Goal: Task Accomplishment & Management: Manage account settings

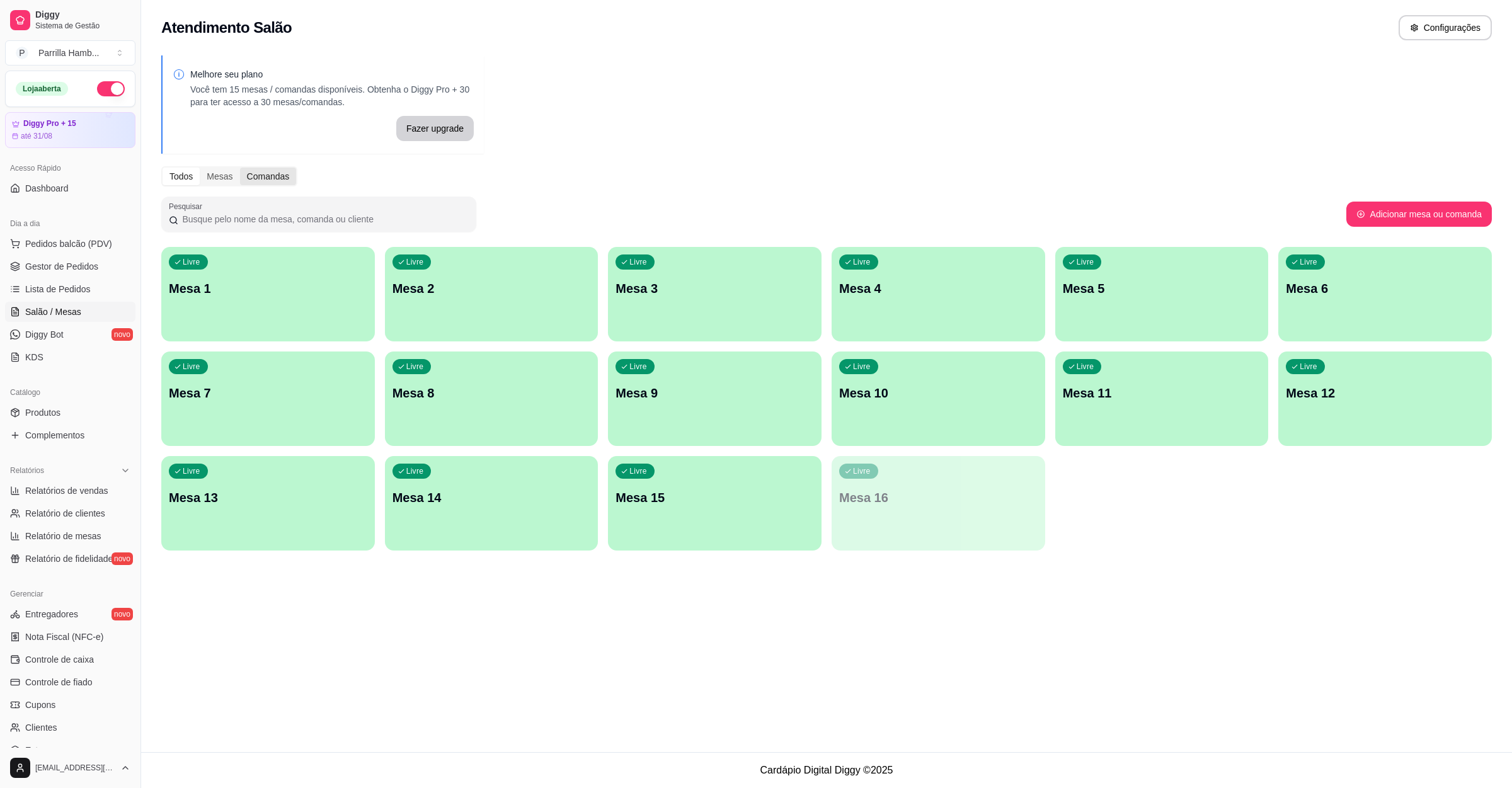
click at [252, 176] on div "Comandas" at bounding box center [268, 176] width 57 height 18
click at [240, 167] on input "Comandas" at bounding box center [240, 167] width 0 height 0
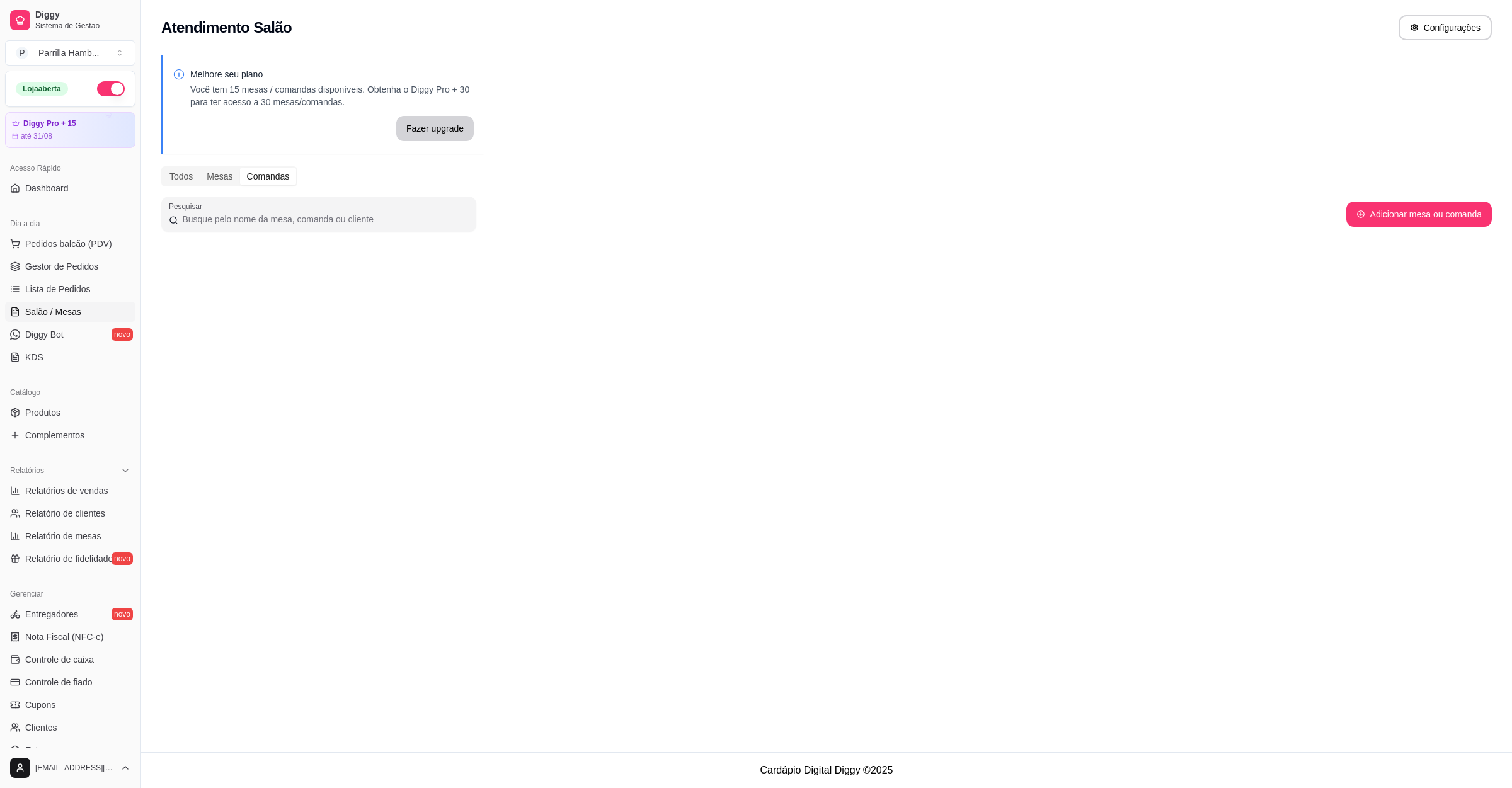
click at [1435, 197] on div "Pesquisar Adicionar mesa ou comanda" at bounding box center [826, 214] width 1331 height 35
click at [1412, 211] on button "Adicionar mesa ou comanda" at bounding box center [1419, 215] width 146 height 25
click at [785, 41] on div "Atendimento Salão Configurações" at bounding box center [826, 24] width 1371 height 48
click at [795, 27] on span "Faça um upgrade do plano para adicionar mais mesas" at bounding box center [763, 23] width 213 height 10
click at [1380, 201] on div "Pesquisar Adicionar mesa ou comanda" at bounding box center [826, 214] width 1331 height 35
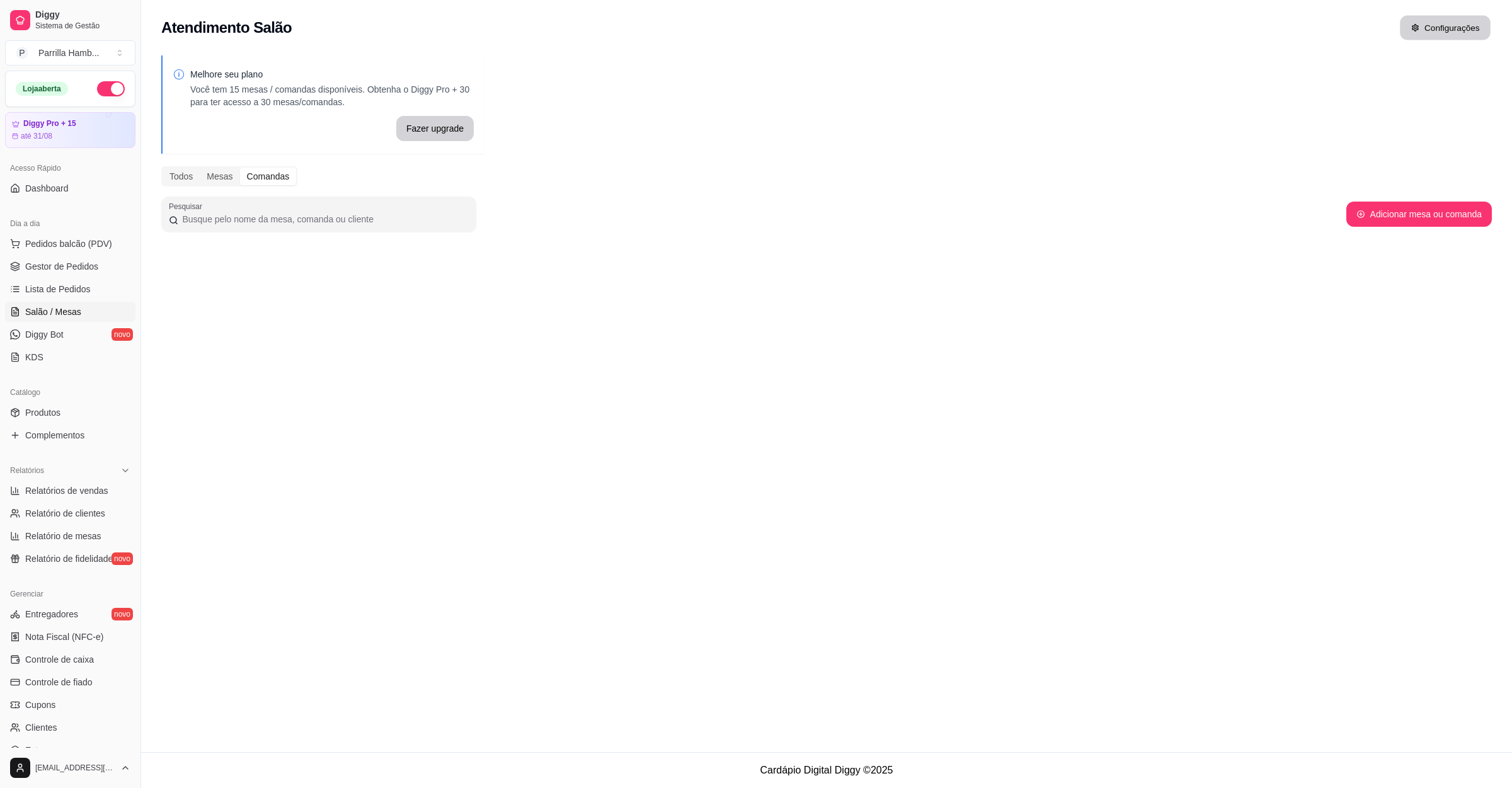
click at [1423, 27] on button "Configurações" at bounding box center [1445, 28] width 90 height 25
click at [1402, 220] on button "Adicionar mesa ou comanda" at bounding box center [1419, 215] width 146 height 25
click at [447, 114] on div "Melhore seu plano Você tem 15 mesas / comandas disponíveis. Obtenha o Diggy Pro…" at bounding box center [323, 104] width 301 height 73
click at [447, 127] on button "Fazer upgrade" at bounding box center [435, 129] width 78 height 25
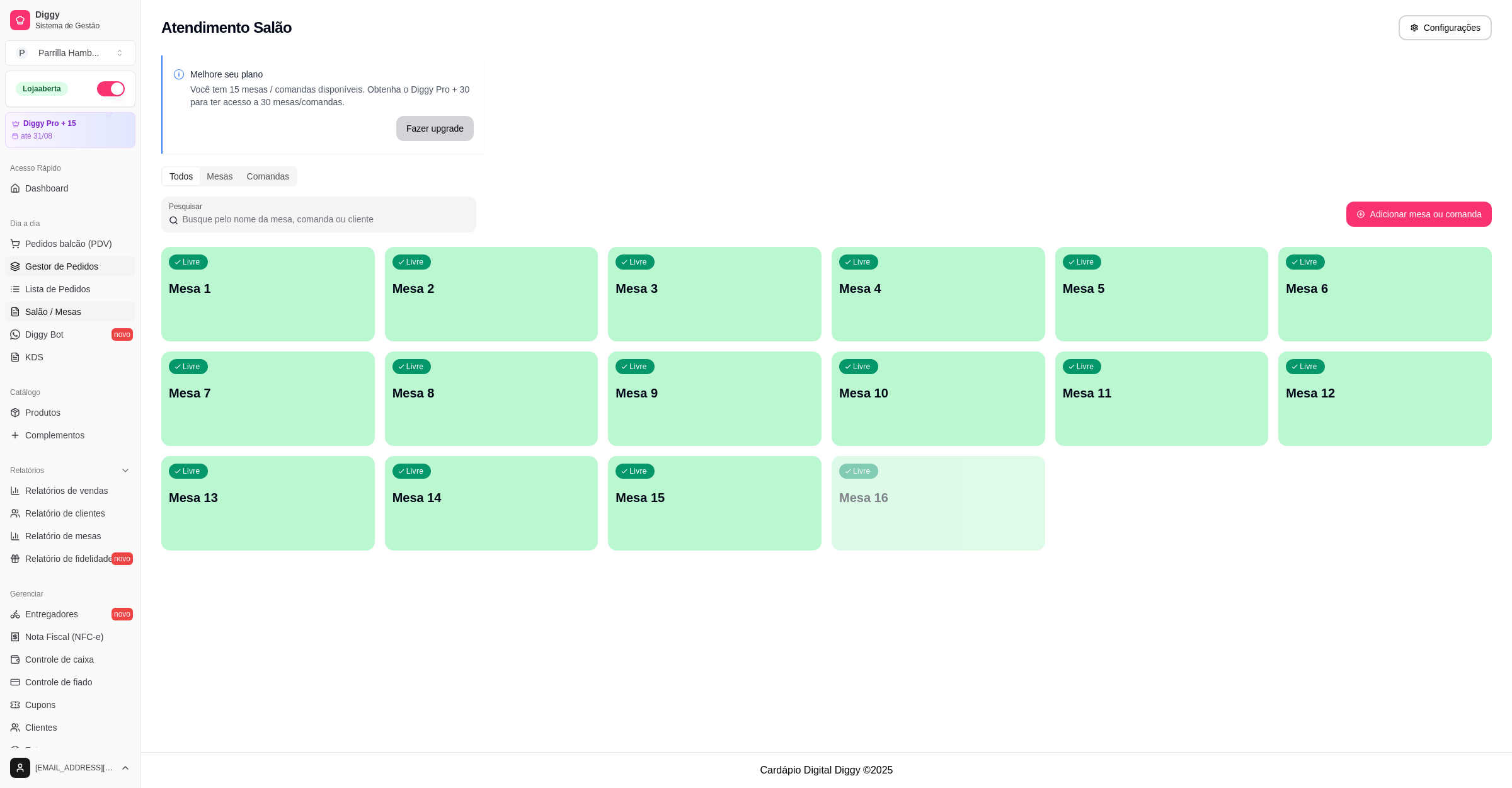
click at [76, 272] on span "Gestor de Pedidos" at bounding box center [62, 267] width 73 height 13
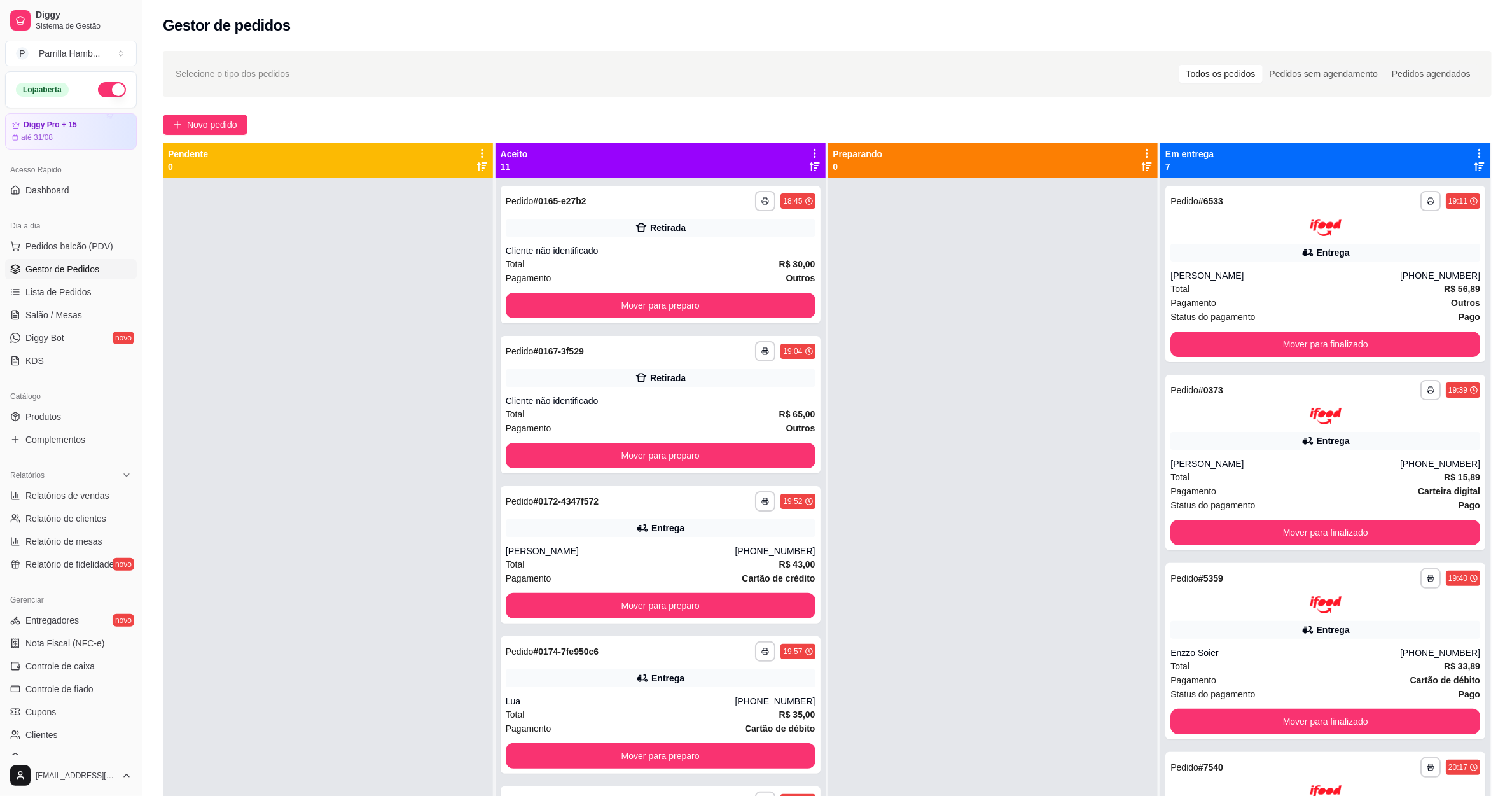
click at [809, 155] on icon at bounding box center [815, 154] width 12 height 12
click at [775, 176] on div "Mover pedidos de etapa Com essa opção você tem a opção de mover todos os pedido…" at bounding box center [709, 193] width 188 height 43
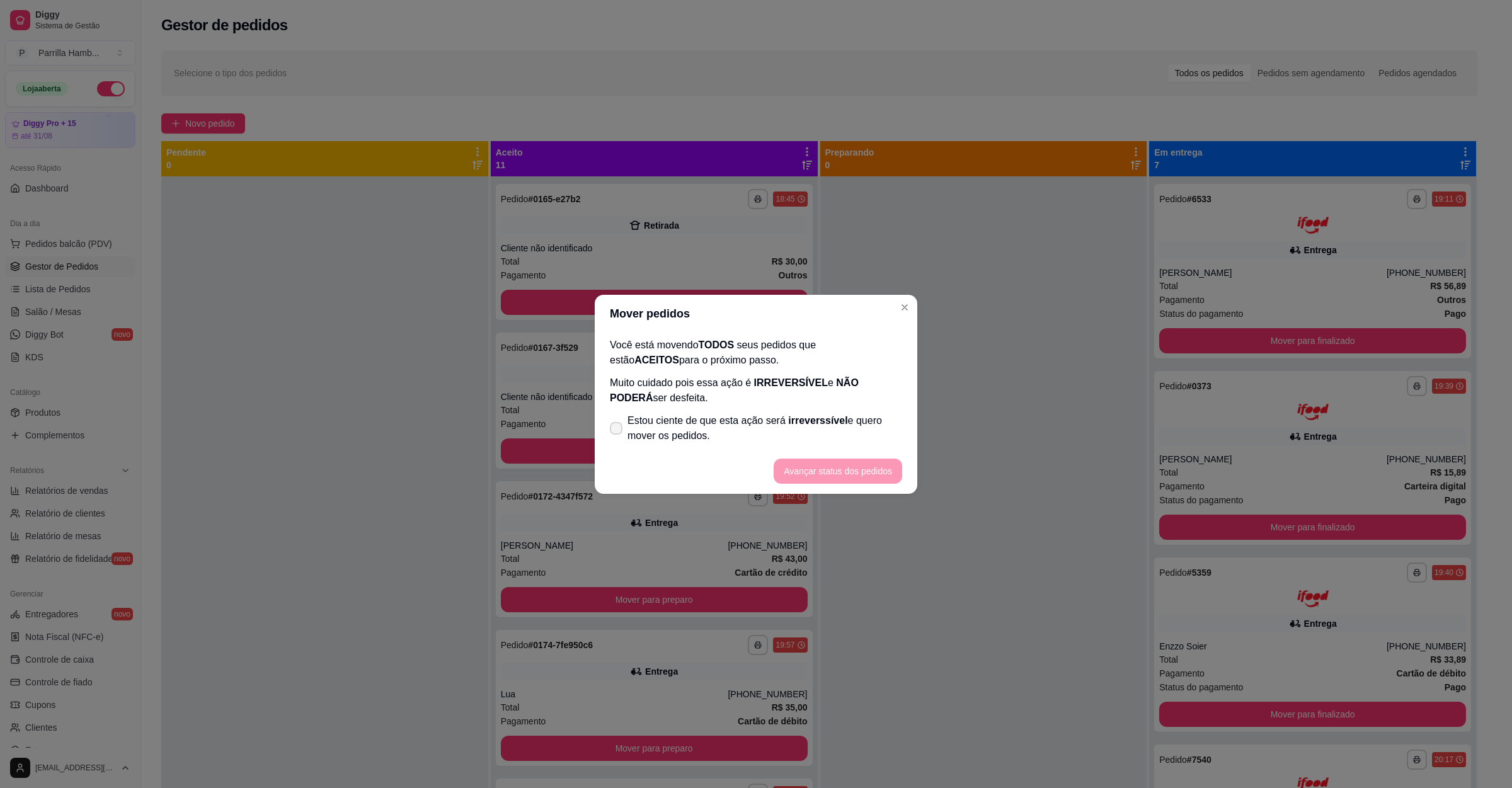
click at [723, 427] on span "Estou ciente de que esta ação será irreverssível e quero mover os pedidos." at bounding box center [765, 428] width 274 height 30
click at [618, 430] on input "Estou ciente de que esta ação será irreverssível e quero mover os pedidos." at bounding box center [613, 434] width 8 height 8
checkbox input "true"
click at [849, 474] on button "Avançar status dos pedidos" at bounding box center [838, 470] width 125 height 25
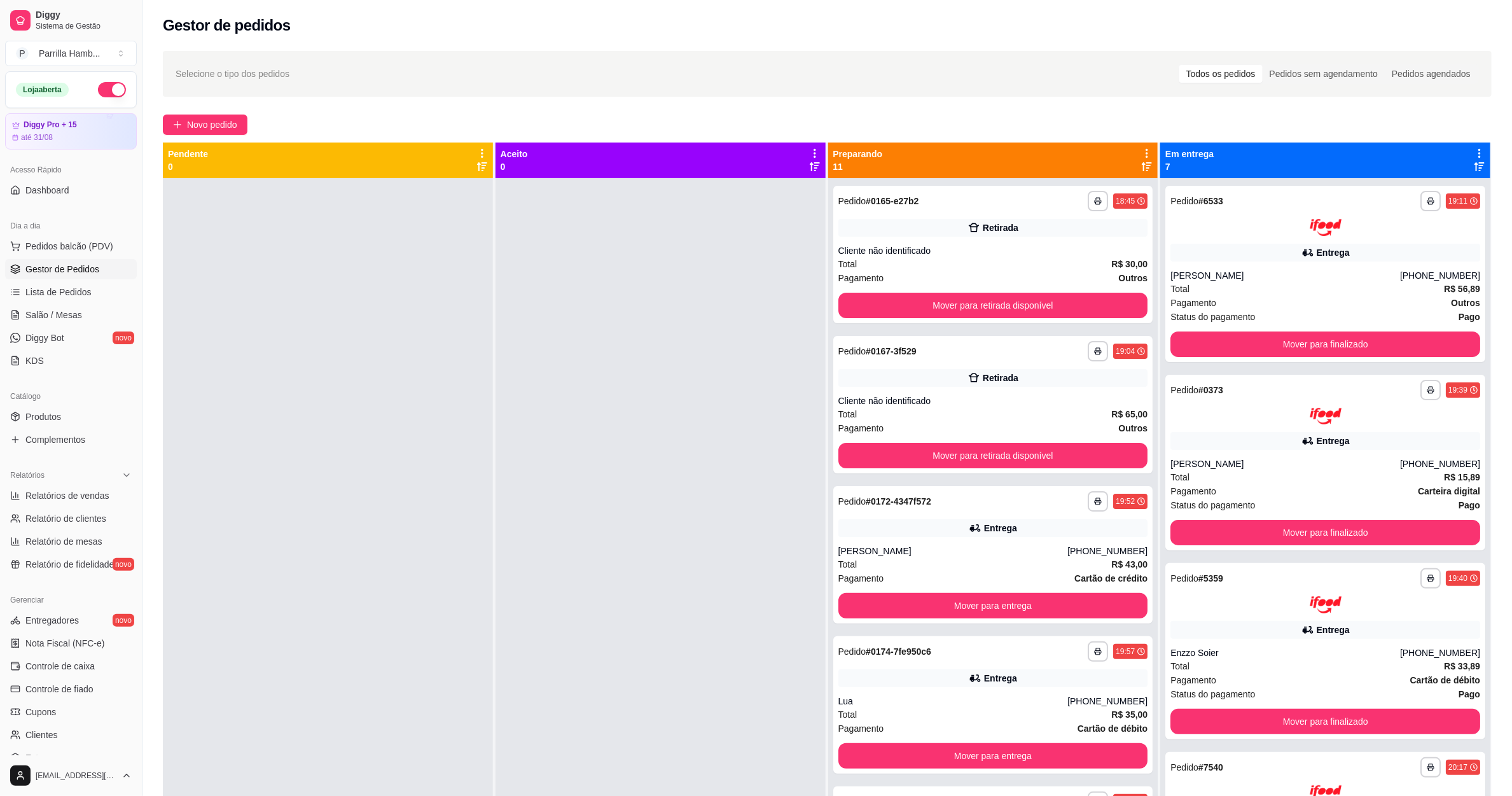
click at [1141, 148] on icon at bounding box center [1147, 154] width 12 height 12
click at [1029, 204] on div "**********" at bounding box center [993, 201] width 310 height 21
click at [1142, 155] on icon at bounding box center [1147, 154] width 12 height 12
click at [1142, 149] on icon at bounding box center [1147, 153] width 11 height 11
click at [1141, 149] on icon at bounding box center [1147, 154] width 12 height 12
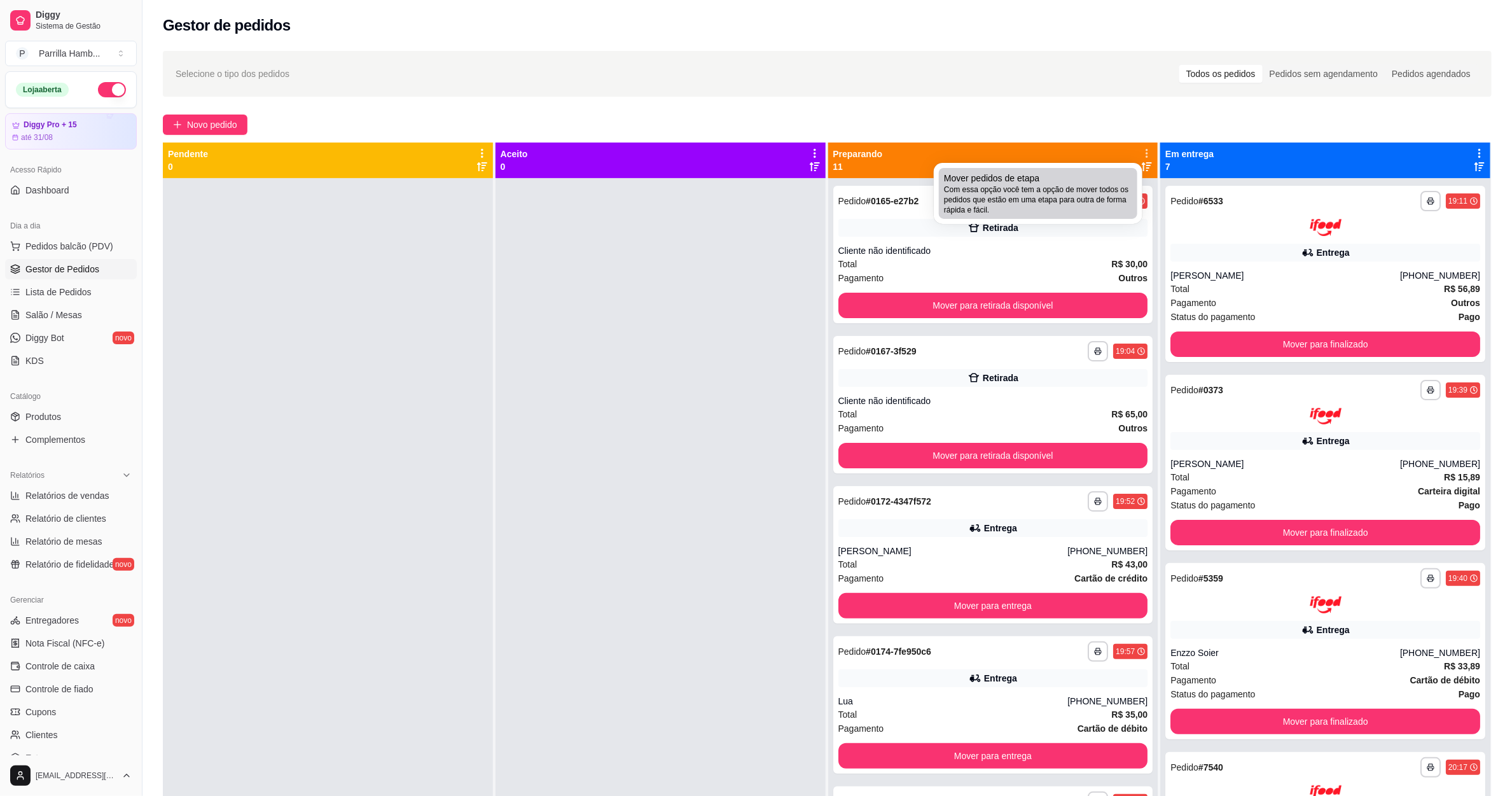
click at [1063, 206] on span "Com essa opção você tem a opção de mover todos os pedidos que estão em uma etap…" at bounding box center [1038, 199] width 188 height 30
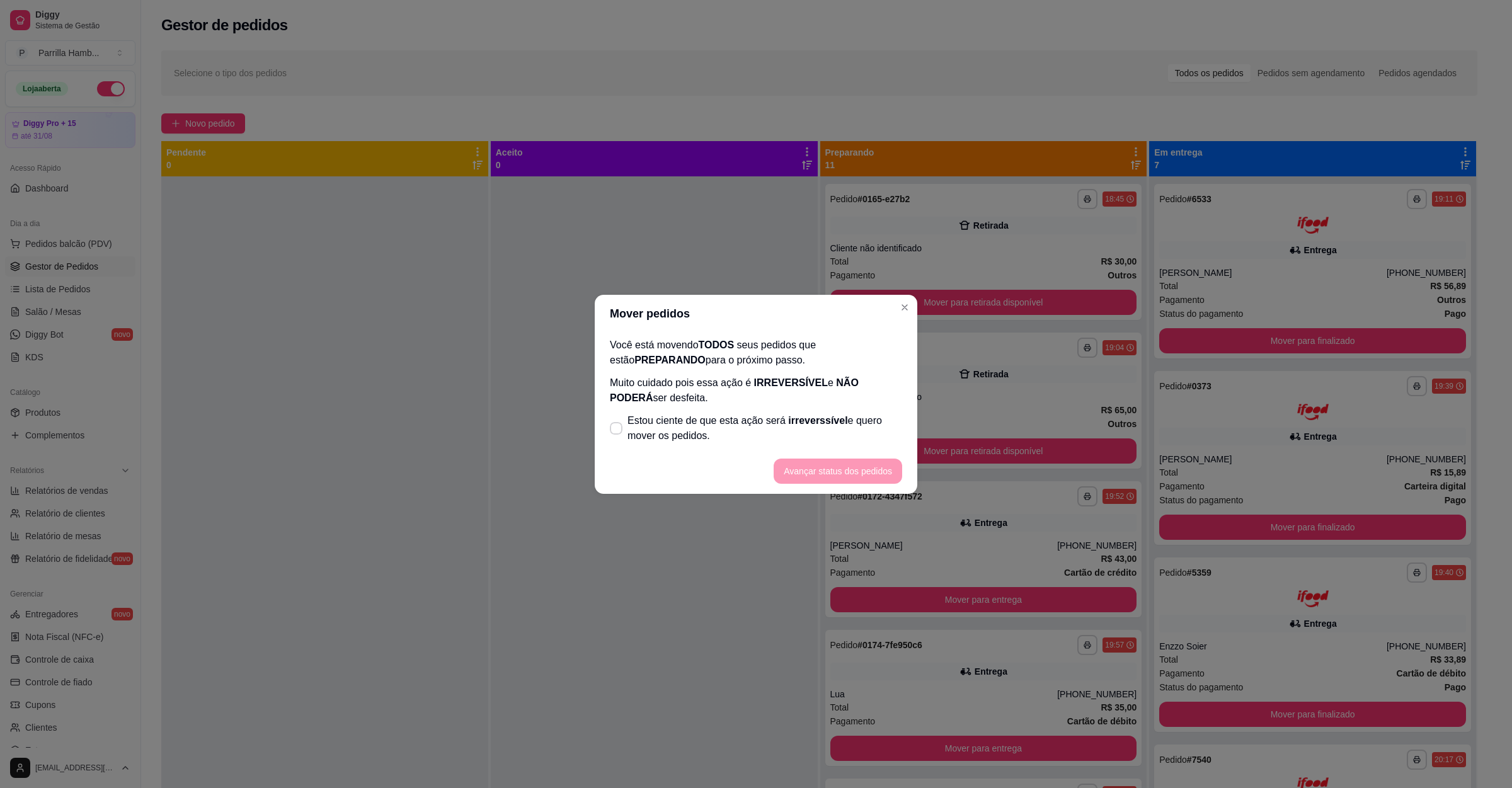
click at [724, 408] on label "Estou ciente de que esta ação será irreverssível e quero mover os pedidos." at bounding box center [756, 428] width 302 height 40
click at [618, 430] on input "Estou ciente de que esta ação será irreverssível e quero mover os pedidos." at bounding box center [613, 434] width 8 height 8
checkbox input "true"
click at [837, 463] on button "Avançar status dos pedidos" at bounding box center [838, 471] width 129 height 25
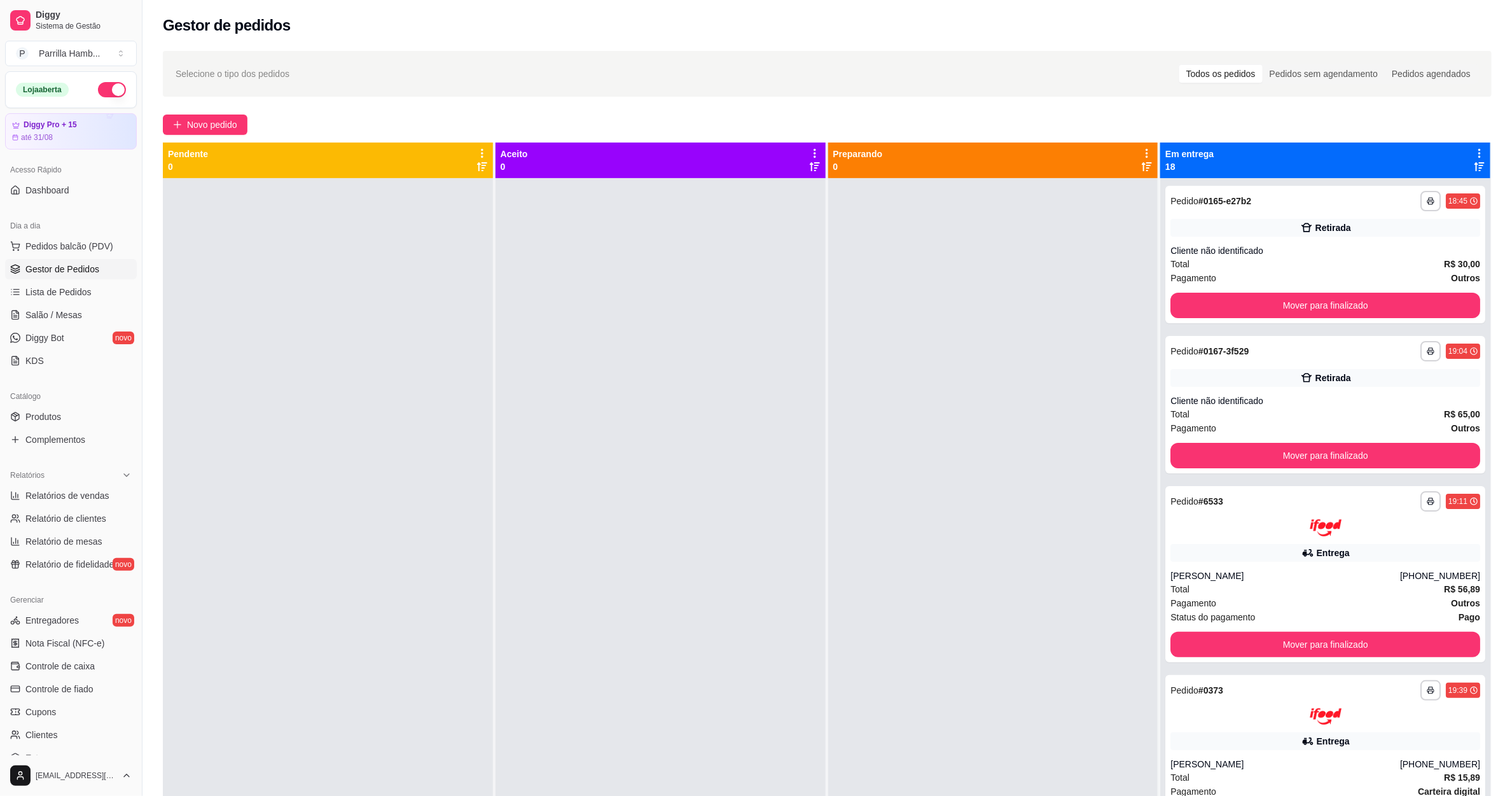
click at [1474, 155] on icon at bounding box center [1480, 154] width 12 height 12
click at [1344, 180] on span "Mover pedidos de etapa" at bounding box center [1351, 175] width 76 height 10
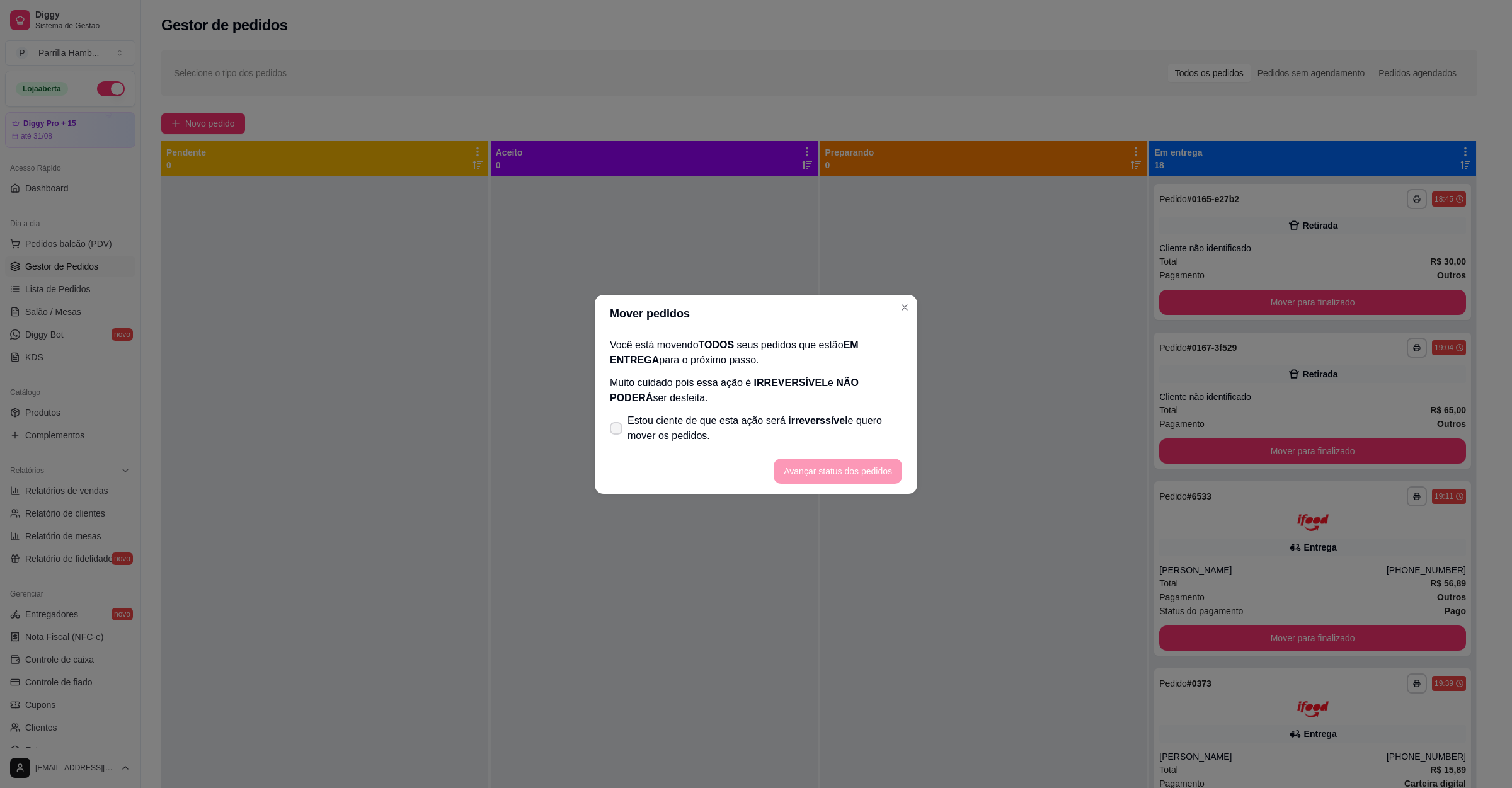
click at [752, 442] on span "Estou ciente de que esta ação será irreverssível e quero mover os pedidos." at bounding box center [765, 428] width 274 height 30
click at [618, 439] on input "Estou ciente de que esta ação será irreverssível e quero mover os pedidos." at bounding box center [613, 434] width 8 height 8
checkbox input "true"
click at [843, 470] on button "Avançar status dos pedidos" at bounding box center [838, 471] width 129 height 25
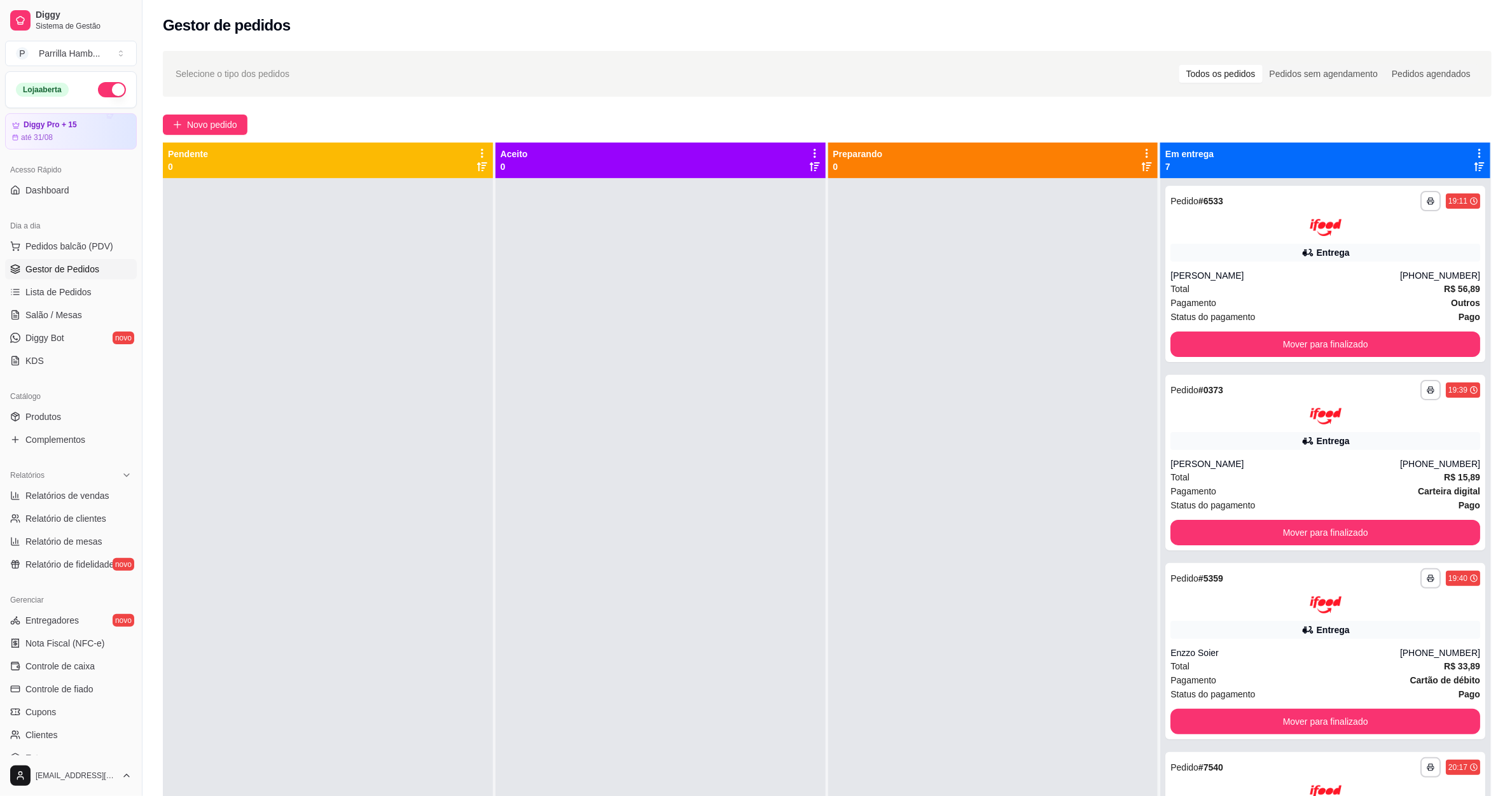
click at [1474, 154] on icon at bounding box center [1480, 154] width 12 height 12
click at [1376, 172] on div "Mover pedidos de etapa Com essa opção você tem a opção de mover todos os pedido…" at bounding box center [1367, 193] width 188 height 43
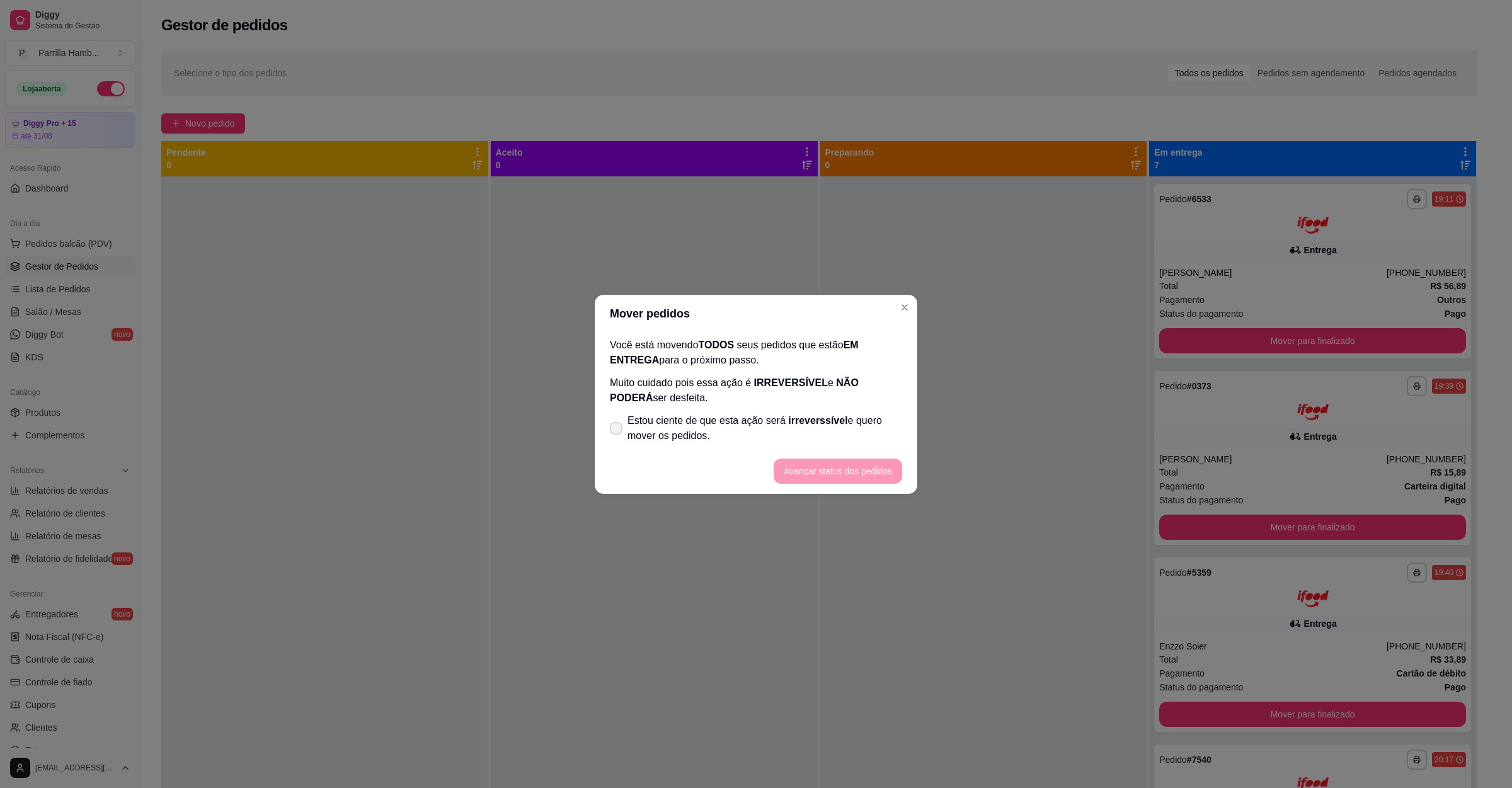
click at [674, 430] on span "Estou ciente de que esta ação será irreverssível e quero mover os pedidos." at bounding box center [765, 428] width 274 height 30
click at [618, 430] on input "Estou ciente de que esta ação será irreverssível e quero mover os pedidos." at bounding box center [613, 434] width 8 height 8
checkbox input "true"
click at [826, 461] on button "Avançar status dos pedidos" at bounding box center [838, 470] width 125 height 25
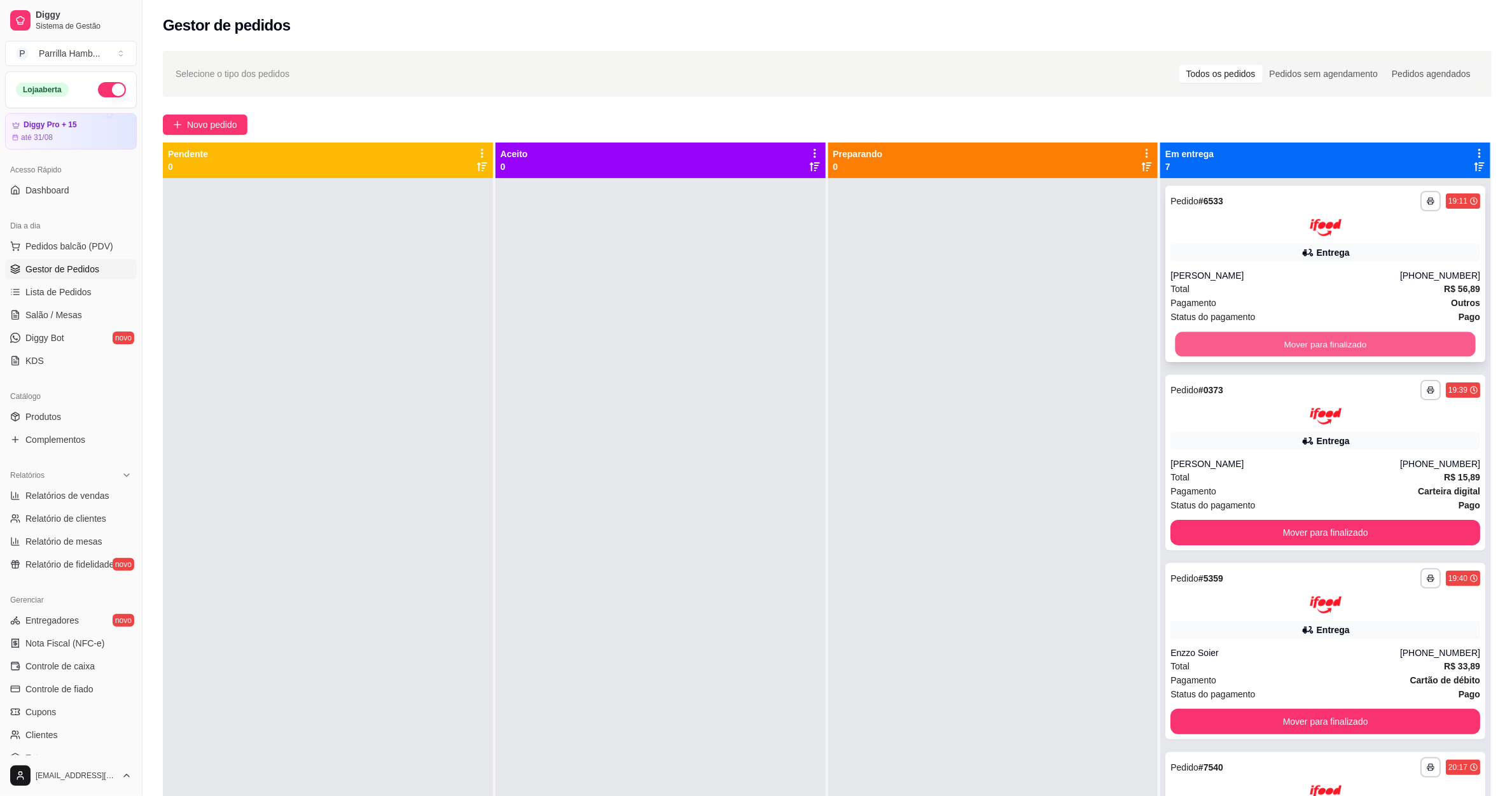
click at [1293, 350] on button "Mover para finalizado" at bounding box center [1326, 344] width 300 height 25
click at [1293, 350] on div "Mover para finalizado" at bounding box center [1326, 345] width 310 height 26
click at [1293, 350] on button "Mover para finalizado" at bounding box center [1326, 344] width 300 height 25
click at [1293, 350] on div "Mover para finalizado" at bounding box center [1326, 345] width 310 height 26
click at [1293, 520] on button "Mover para finalizado" at bounding box center [1326, 532] width 310 height 26
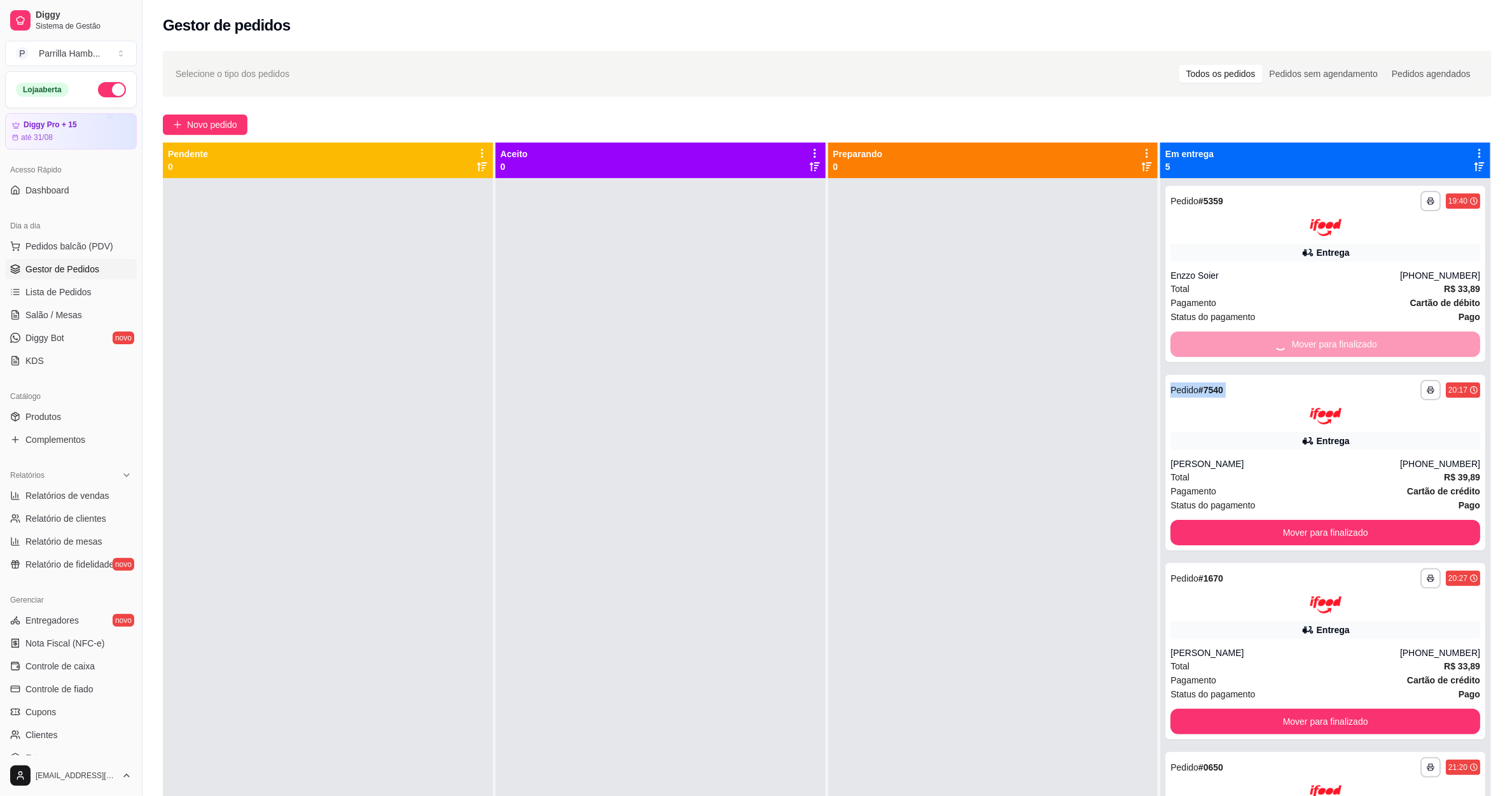
click at [1293, 350] on div "Mover para finalizado" at bounding box center [1326, 345] width 310 height 26
click at [1293, 520] on button "Mover para finalizado" at bounding box center [1326, 532] width 310 height 26
click at [1293, 350] on div "Mover para finalizado" at bounding box center [1326, 345] width 310 height 26
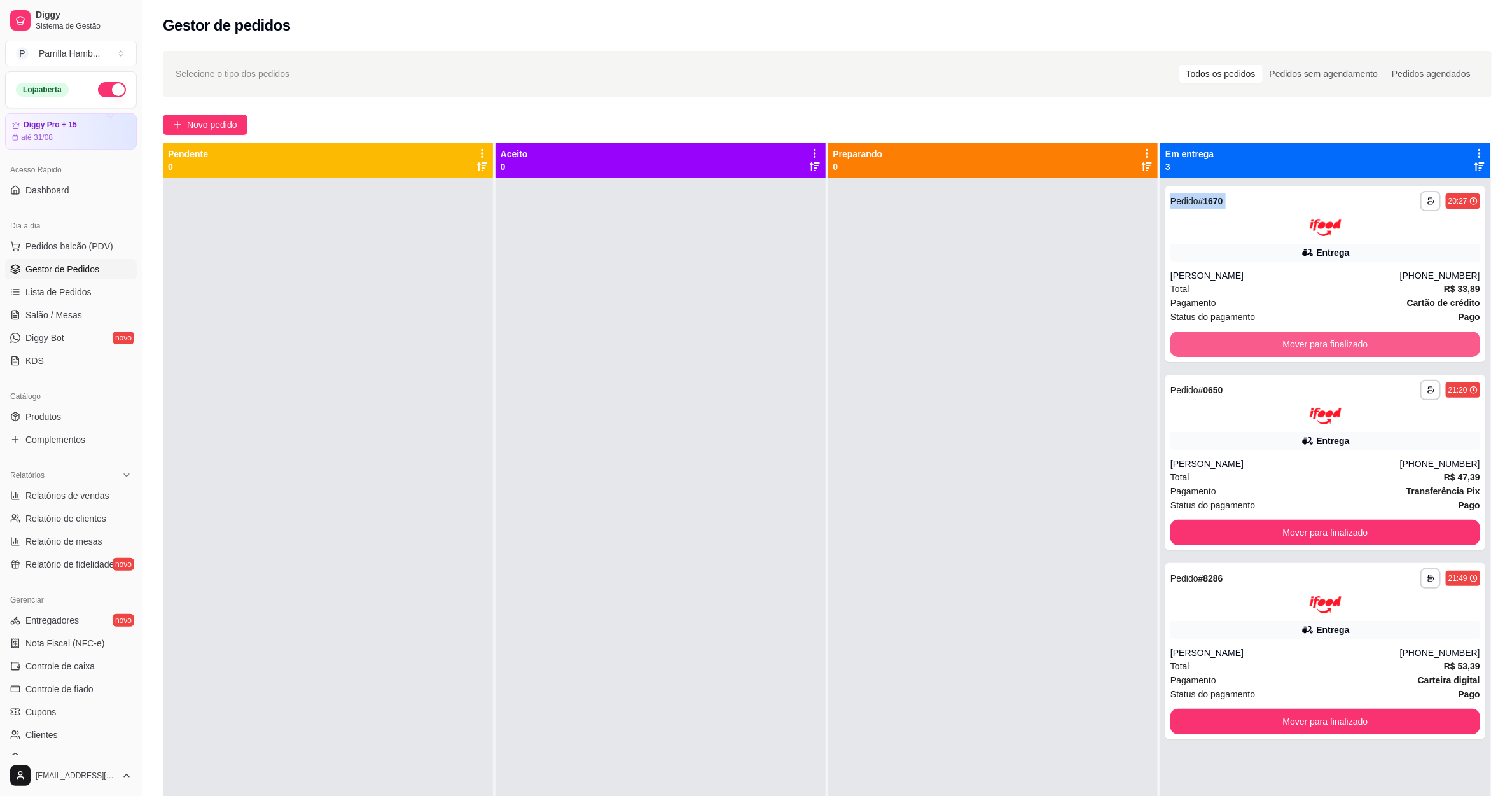
click at [1293, 350] on button "Mover para finalizado" at bounding box center [1326, 345] width 310 height 26
click at [1293, 350] on div "Mover para finalizado" at bounding box center [1326, 345] width 310 height 26
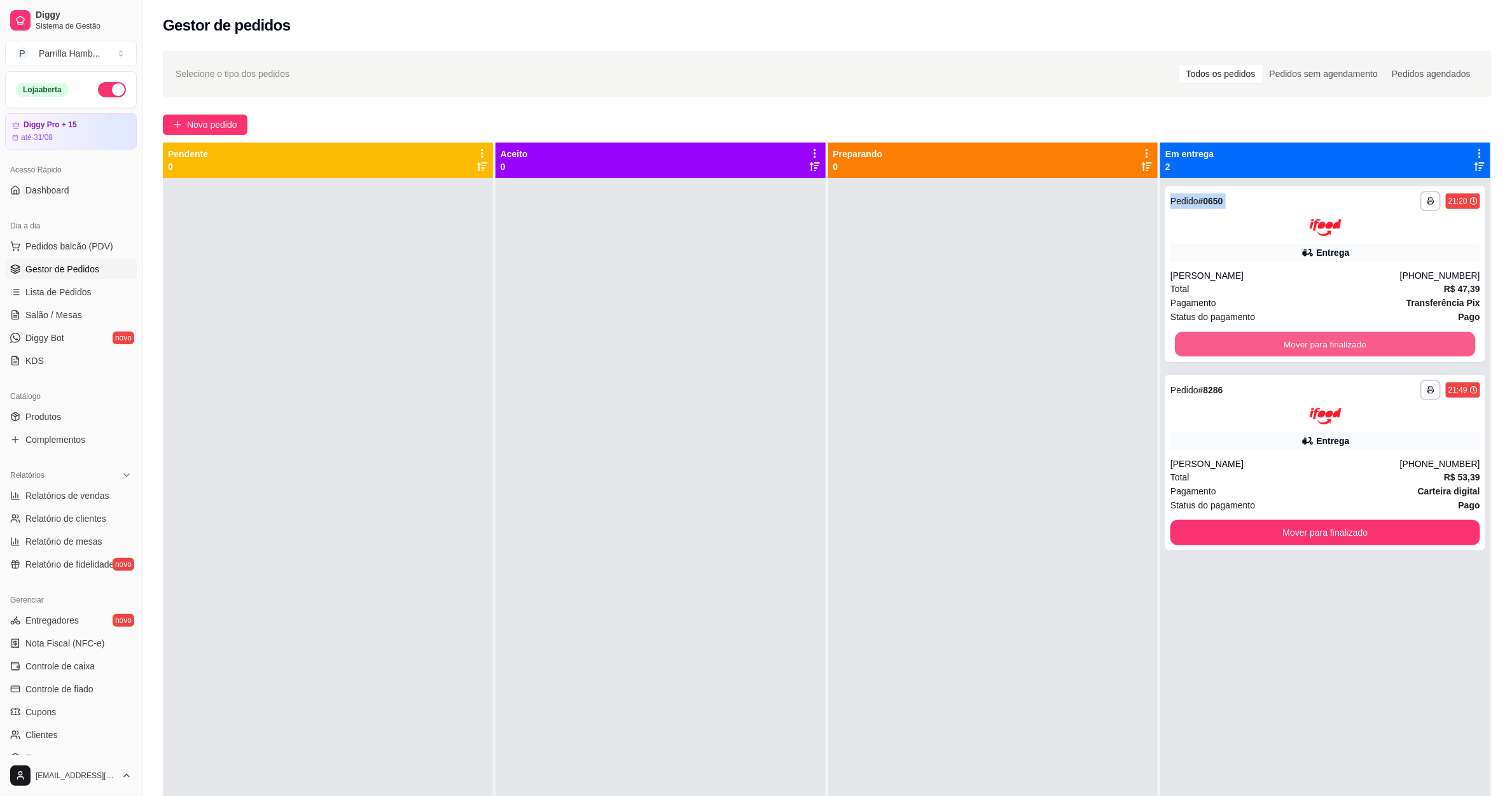
click at [1293, 350] on button "Mover para finalizado" at bounding box center [1326, 344] width 300 height 25
click at [1293, 350] on div "Mover para finalizado" at bounding box center [1326, 345] width 310 height 26
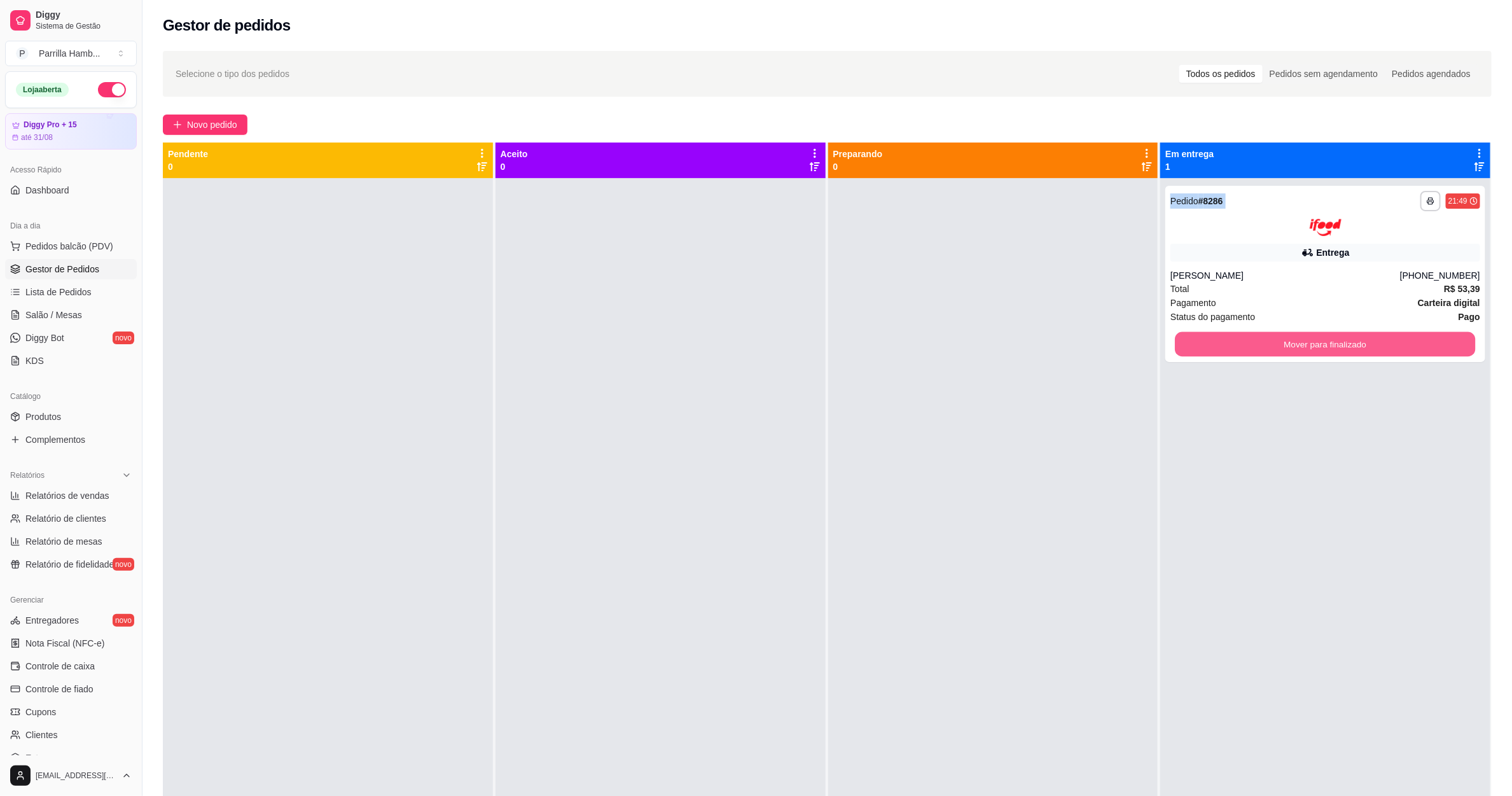
click at [1293, 350] on button "Mover para finalizado" at bounding box center [1326, 344] width 300 height 25
click at [1293, 350] on div "Mover para finalizado" at bounding box center [1326, 345] width 310 height 26
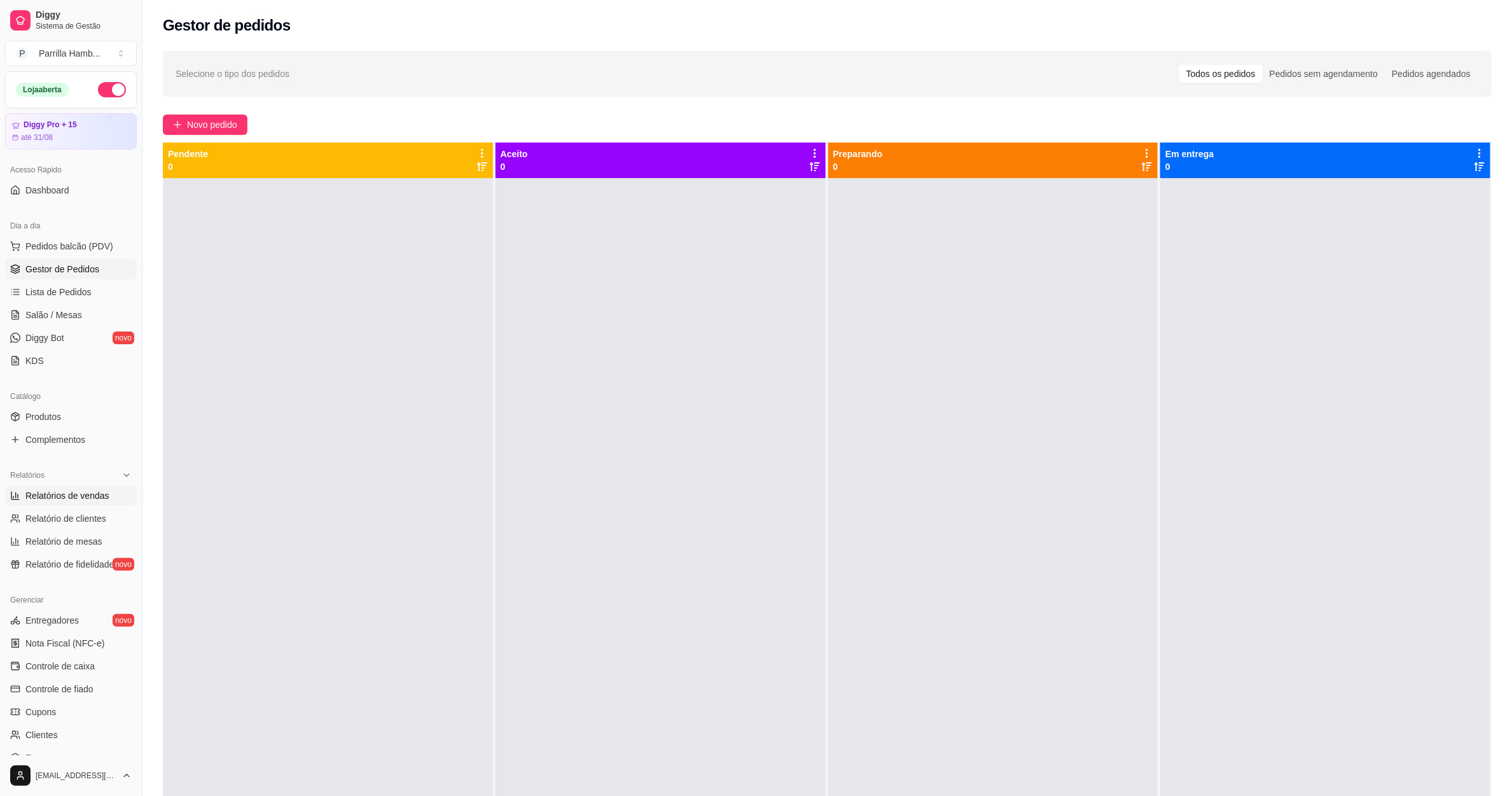
click at [75, 496] on span "Relatórios de vendas" at bounding box center [68, 496] width 84 height 13
select select "ALL"
select select "0"
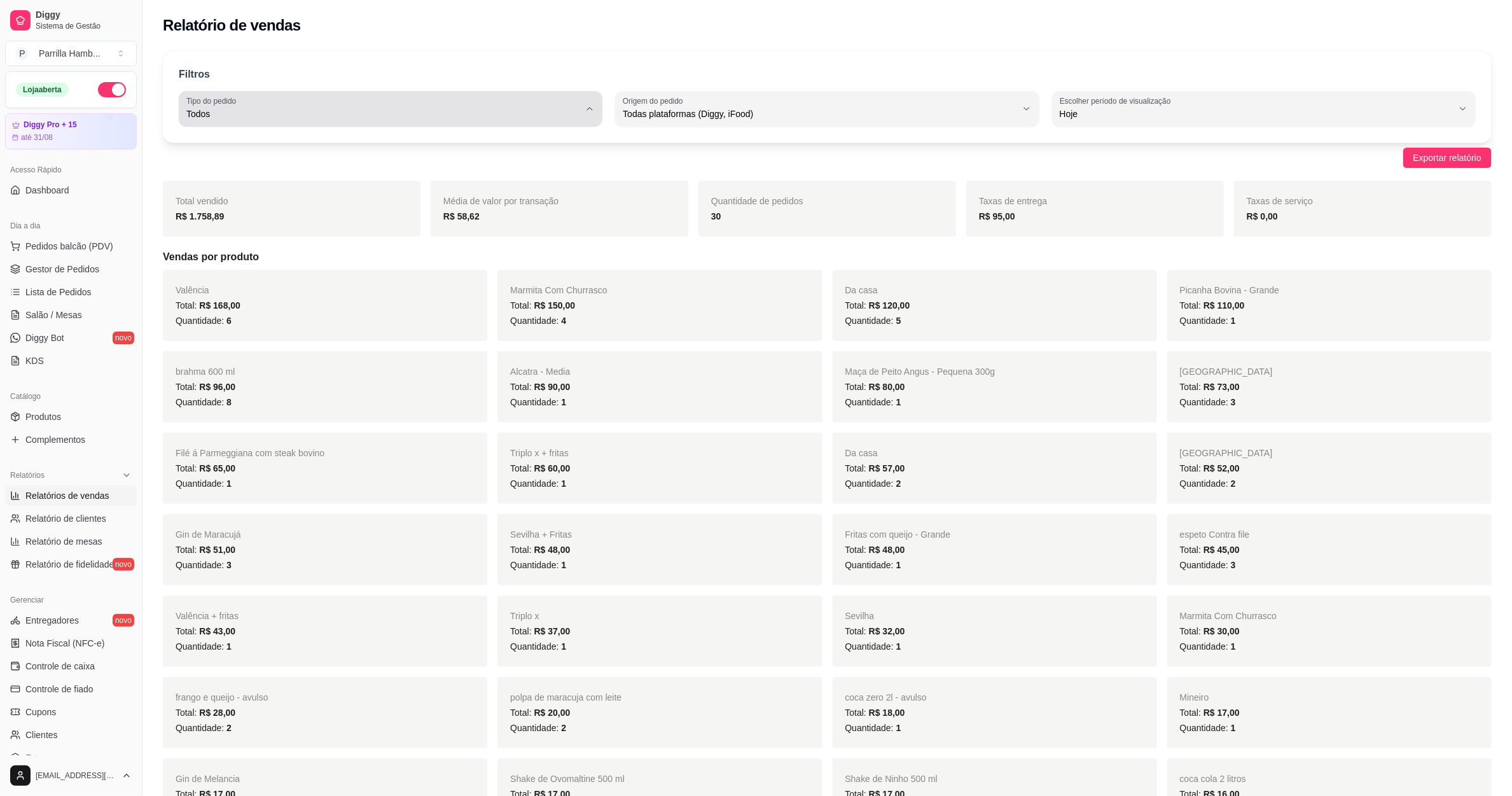
click at [476, 122] on button "Tipo do pedido Todos" at bounding box center [390, 108] width 424 height 35
click at [311, 174] on li "Entrega" at bounding box center [390, 165] width 397 height 20
type input "DELIVERY"
select select "DELIVERY"
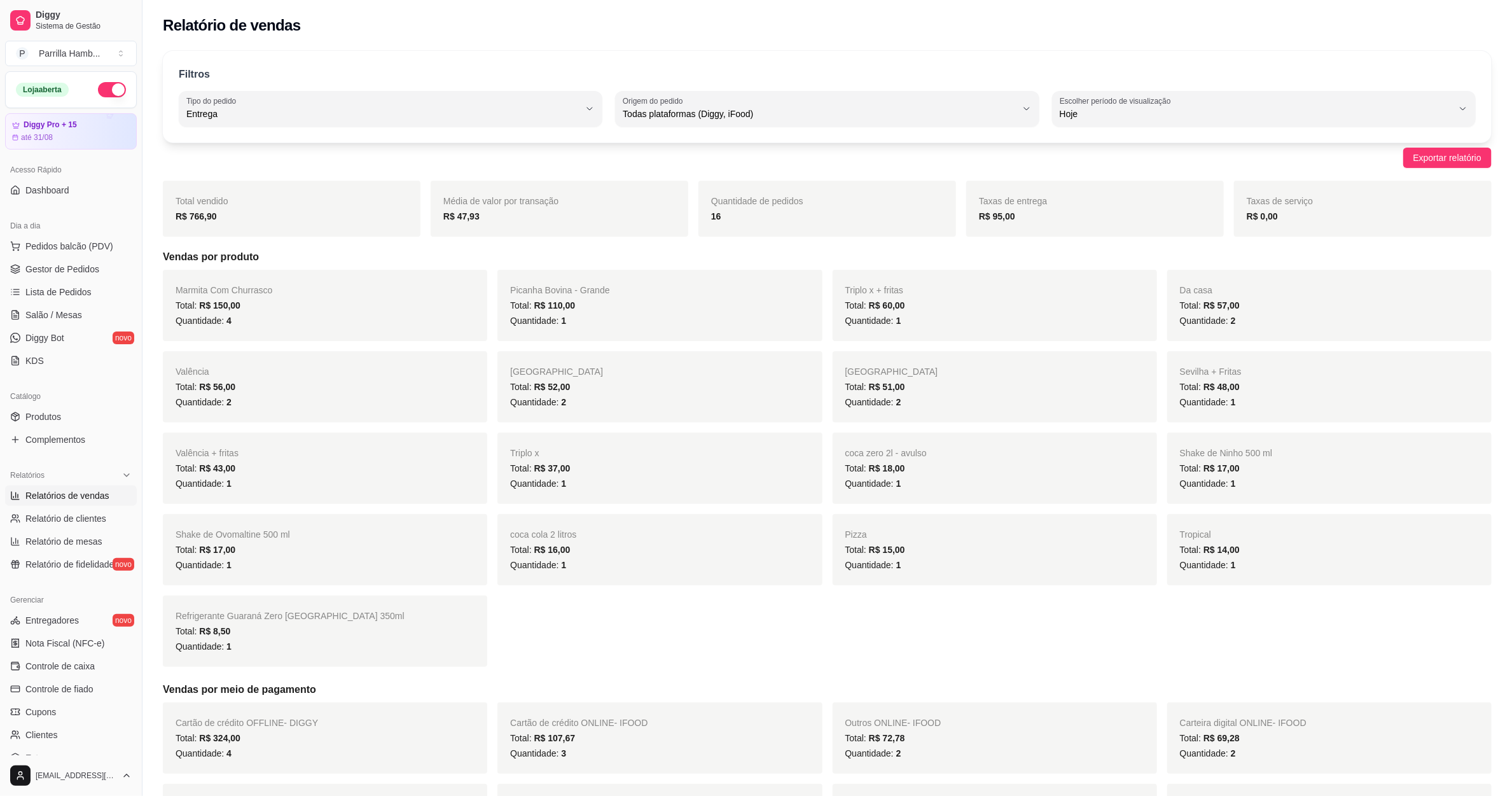
click at [718, 221] on strong "16" at bounding box center [716, 217] width 10 height 10
click at [390, 136] on div "Filtros DELIVERY Tipo do pedido Todos Entrega Retirada Mesa Consumo local Tipo …" at bounding box center [827, 96] width 1329 height 91
click at [392, 123] on button "Tipo do pedido Entrega" at bounding box center [390, 108] width 424 height 35
click at [310, 140] on span "Todos" at bounding box center [385, 144] width 375 height 12
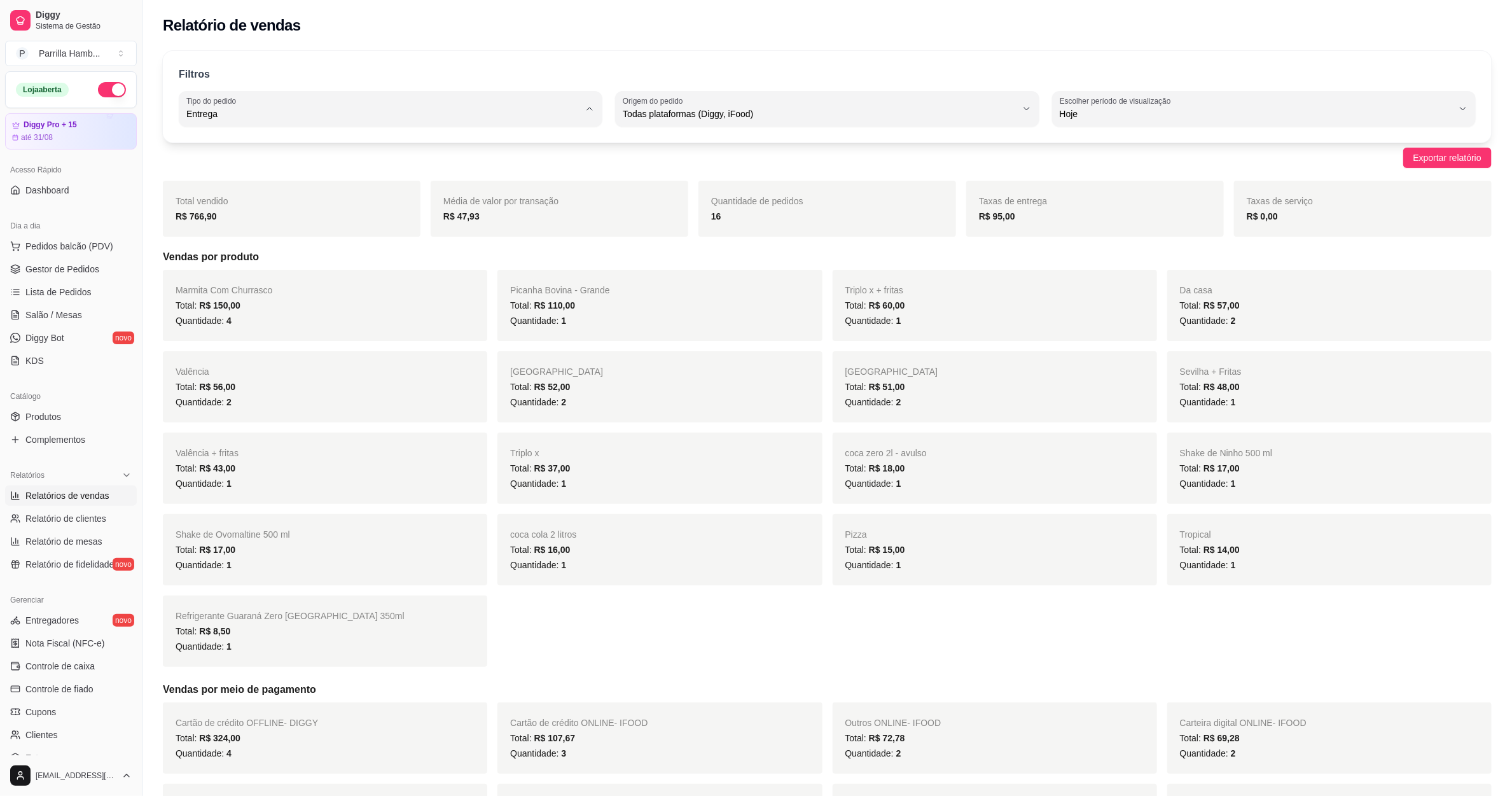
type input "ALL"
select select "ALL"
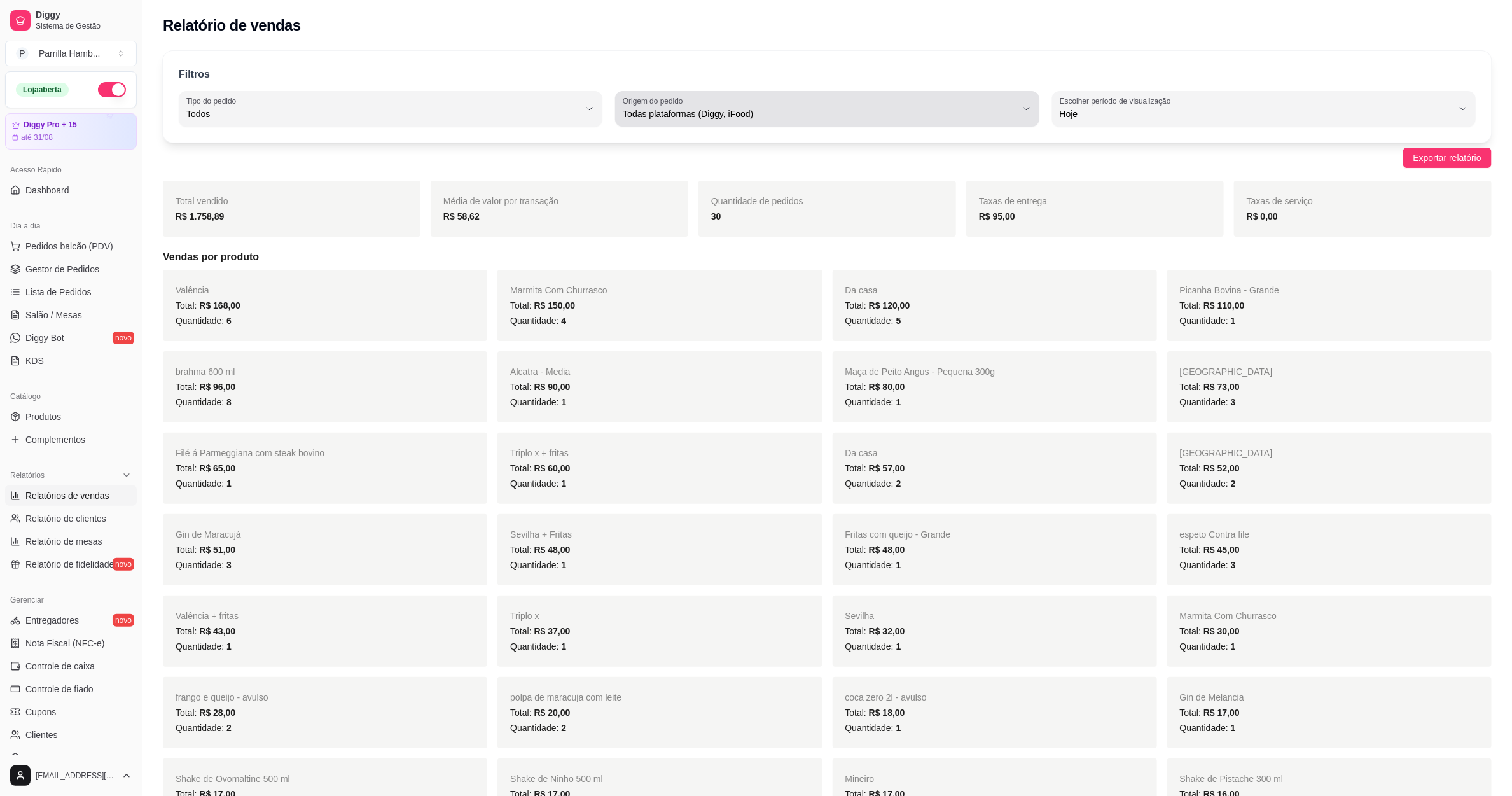
click at [703, 109] on span "Todas plataformas (Diggy, iFood)" at bounding box center [819, 114] width 393 height 13
click at [667, 174] on li "Diggy" at bounding box center [827, 165] width 397 height 20
type input "DIGGY"
select select "DIGGY"
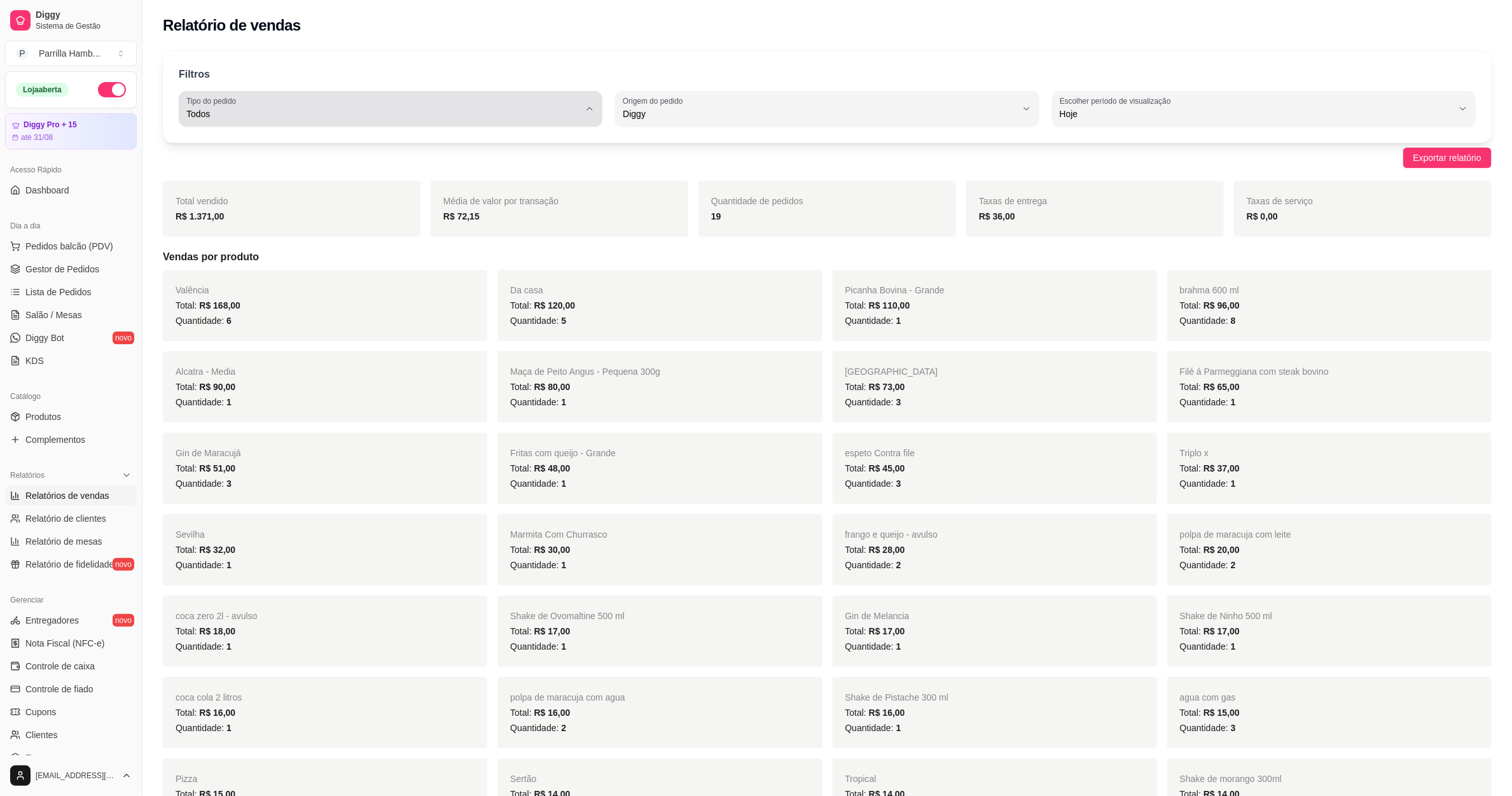
click at [466, 114] on span "Todos" at bounding box center [382, 114] width 393 height 13
click at [328, 162] on span "Entrega" at bounding box center [385, 165] width 375 height 12
type input "DELIVERY"
select select "DELIVERY"
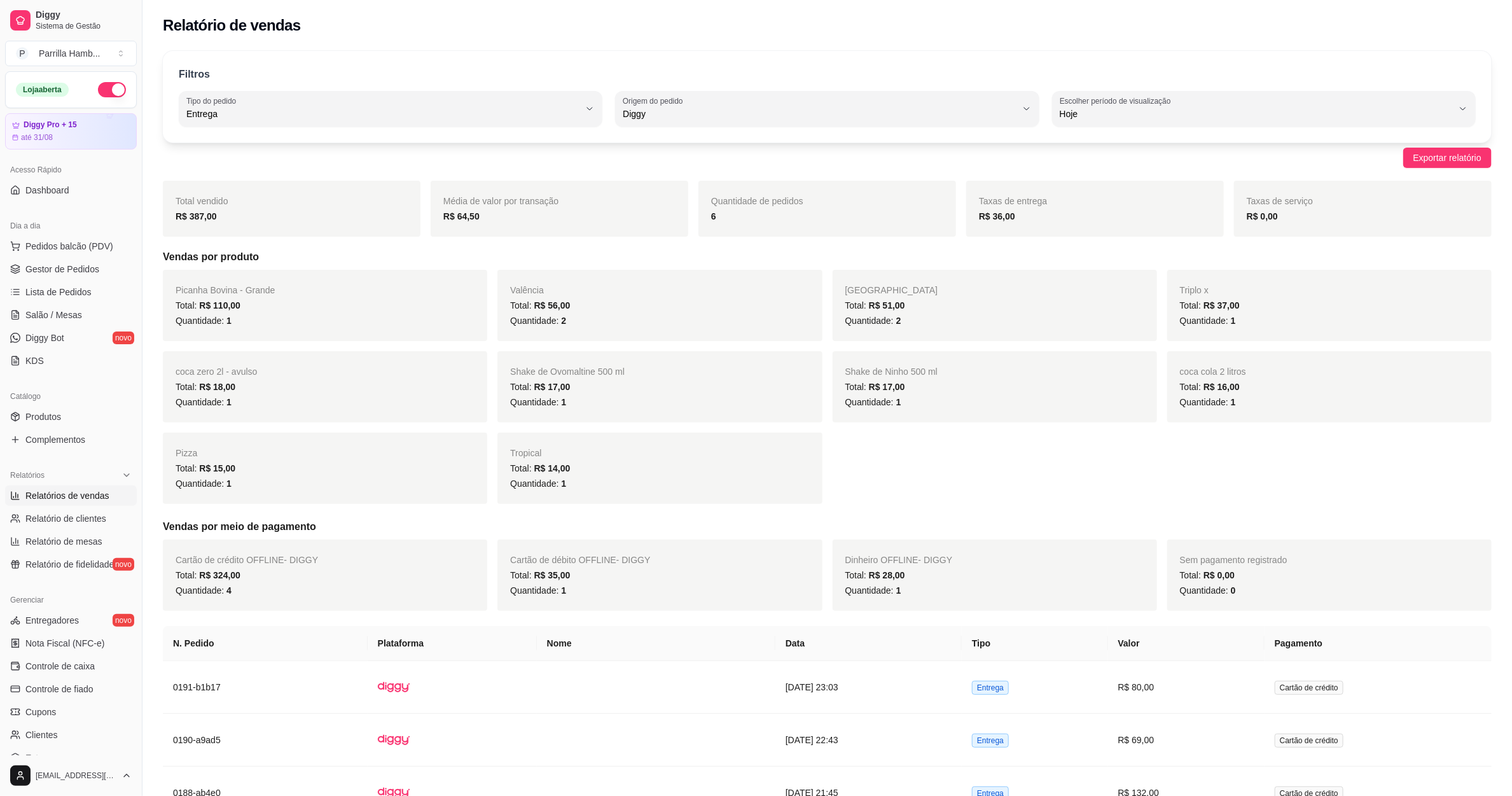
click at [696, 85] on div "Filtros DELIVERY Tipo do pedido Todos Entrega Retirada Mesa Consumo local Tipo …" at bounding box center [827, 96] width 1329 height 91
click at [695, 111] on span "Diggy" at bounding box center [819, 114] width 393 height 13
click at [658, 145] on span "Todas plataformas (Diggy, iFood)" at bounding box center [822, 144] width 375 height 12
type input "ALL"
select select "ALL"
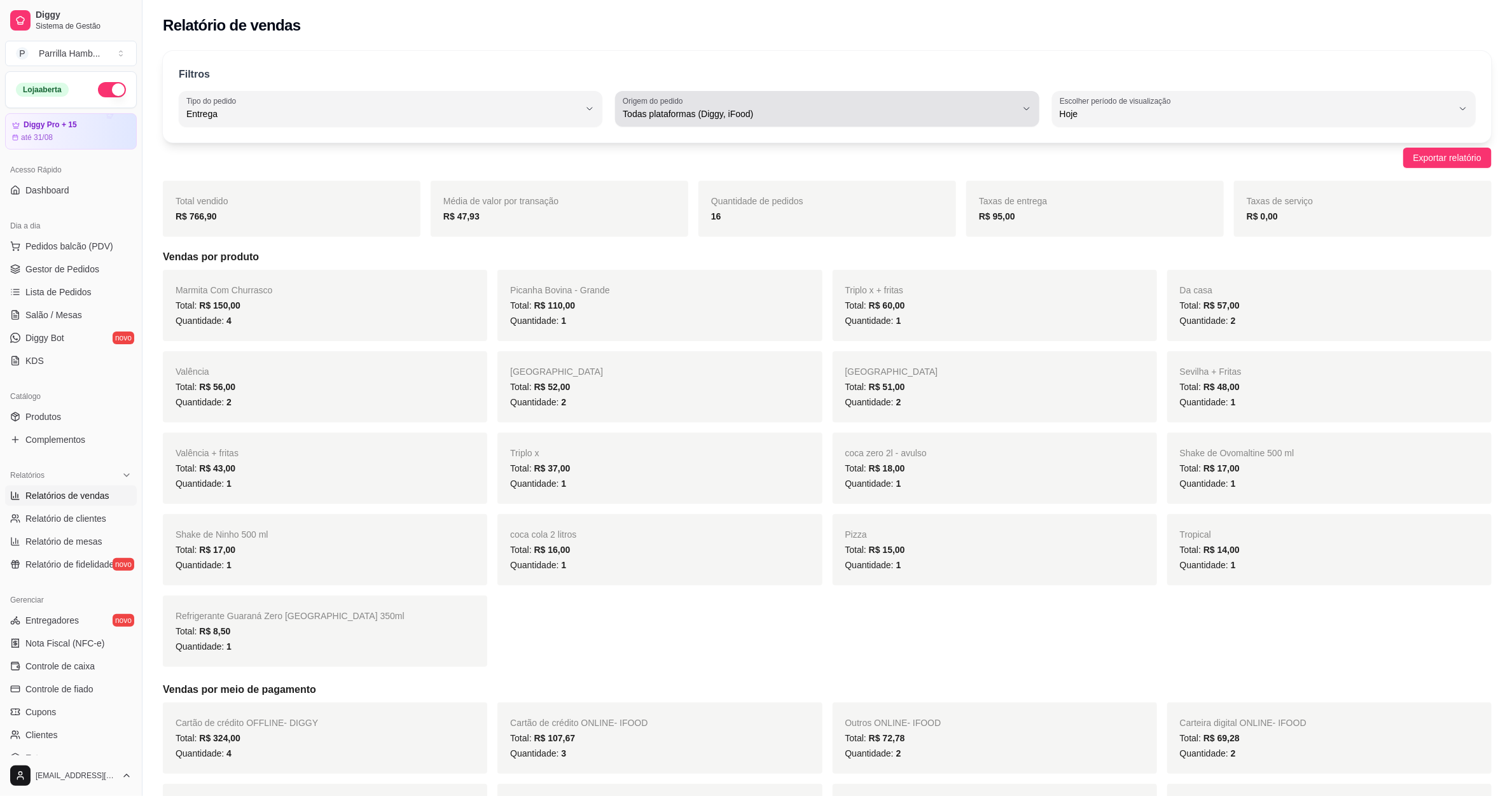
click at [722, 99] on div "Todas plataformas (Diggy, iFood)" at bounding box center [819, 109] width 393 height 26
click at [652, 180] on li "iFood" at bounding box center [827, 186] width 397 height 20
type input "IFOOD"
select select "IFOOD"
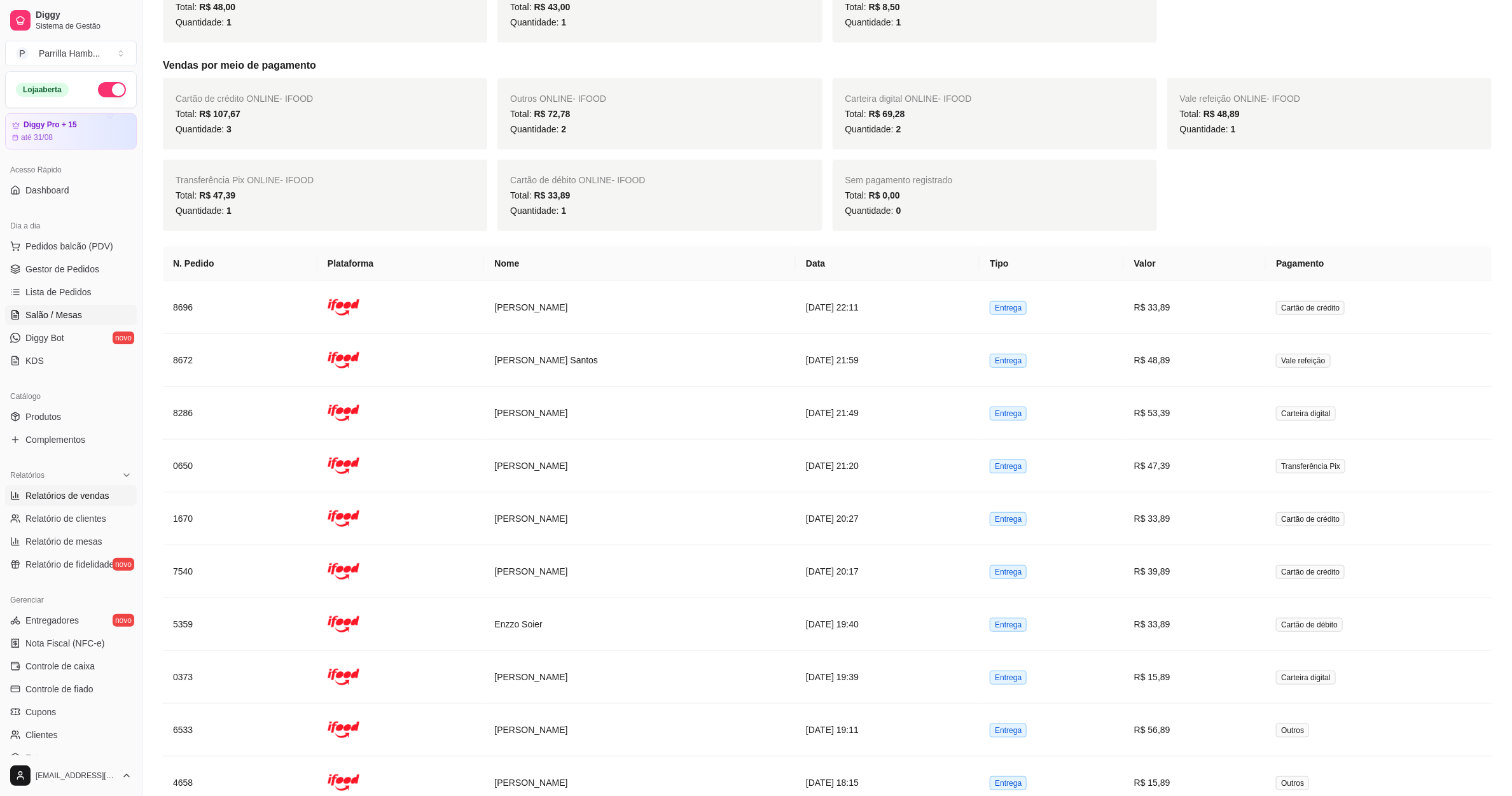
scroll to position [12, 0]
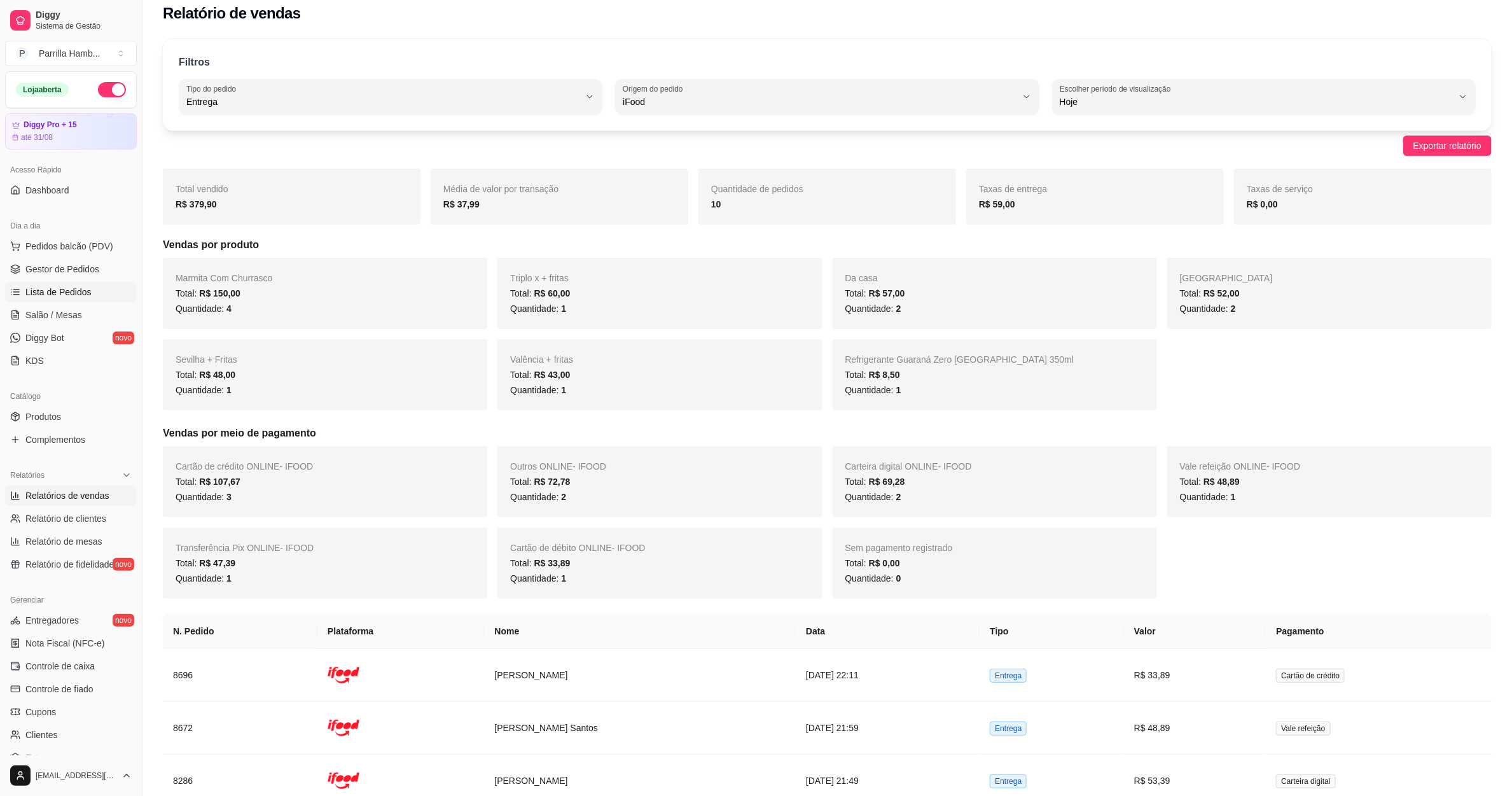
click at [75, 289] on span "Lista de Pedidos" at bounding box center [59, 292] width 66 height 13
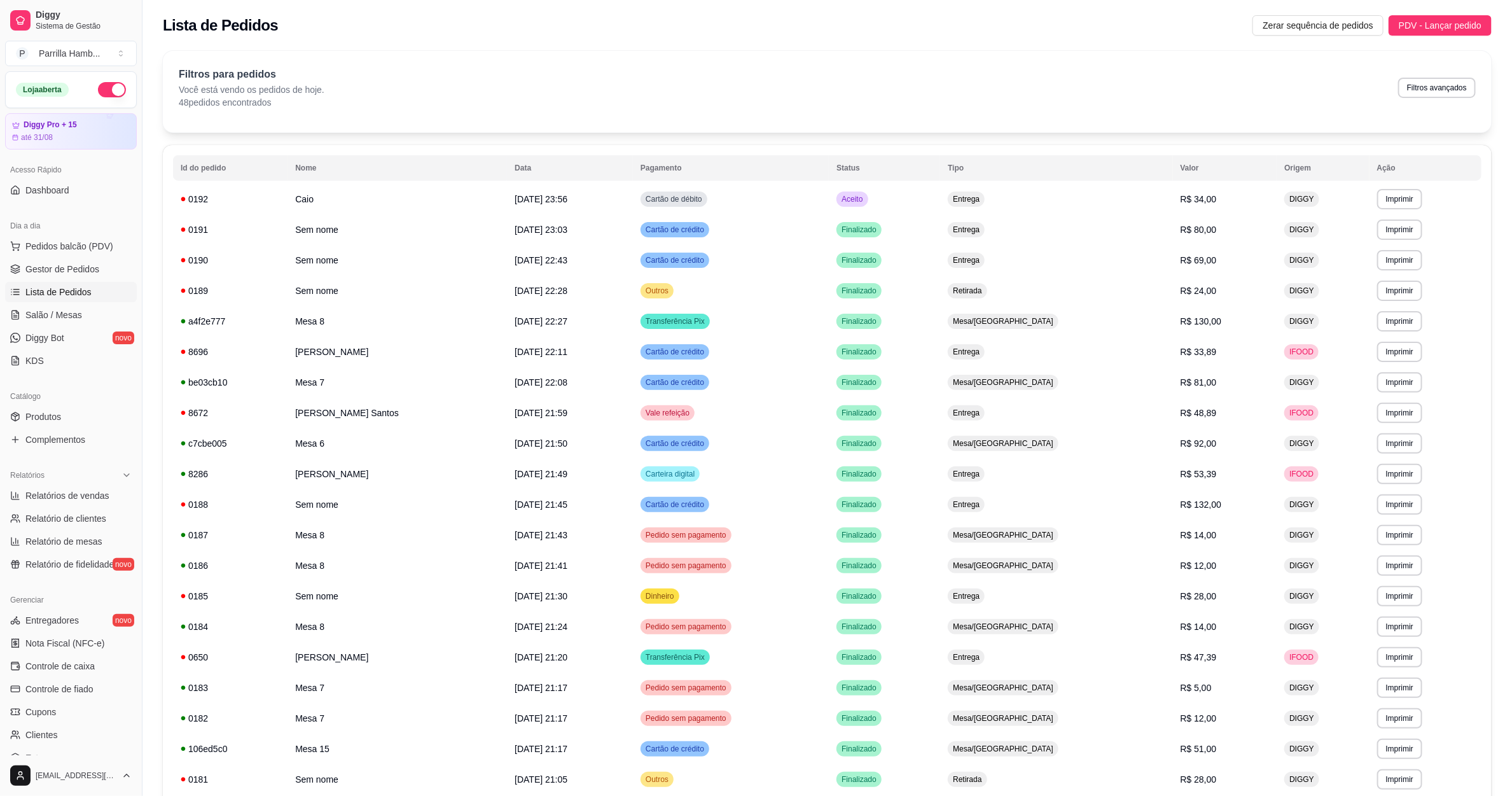
click at [100, 84] on button "button" at bounding box center [112, 90] width 28 height 15
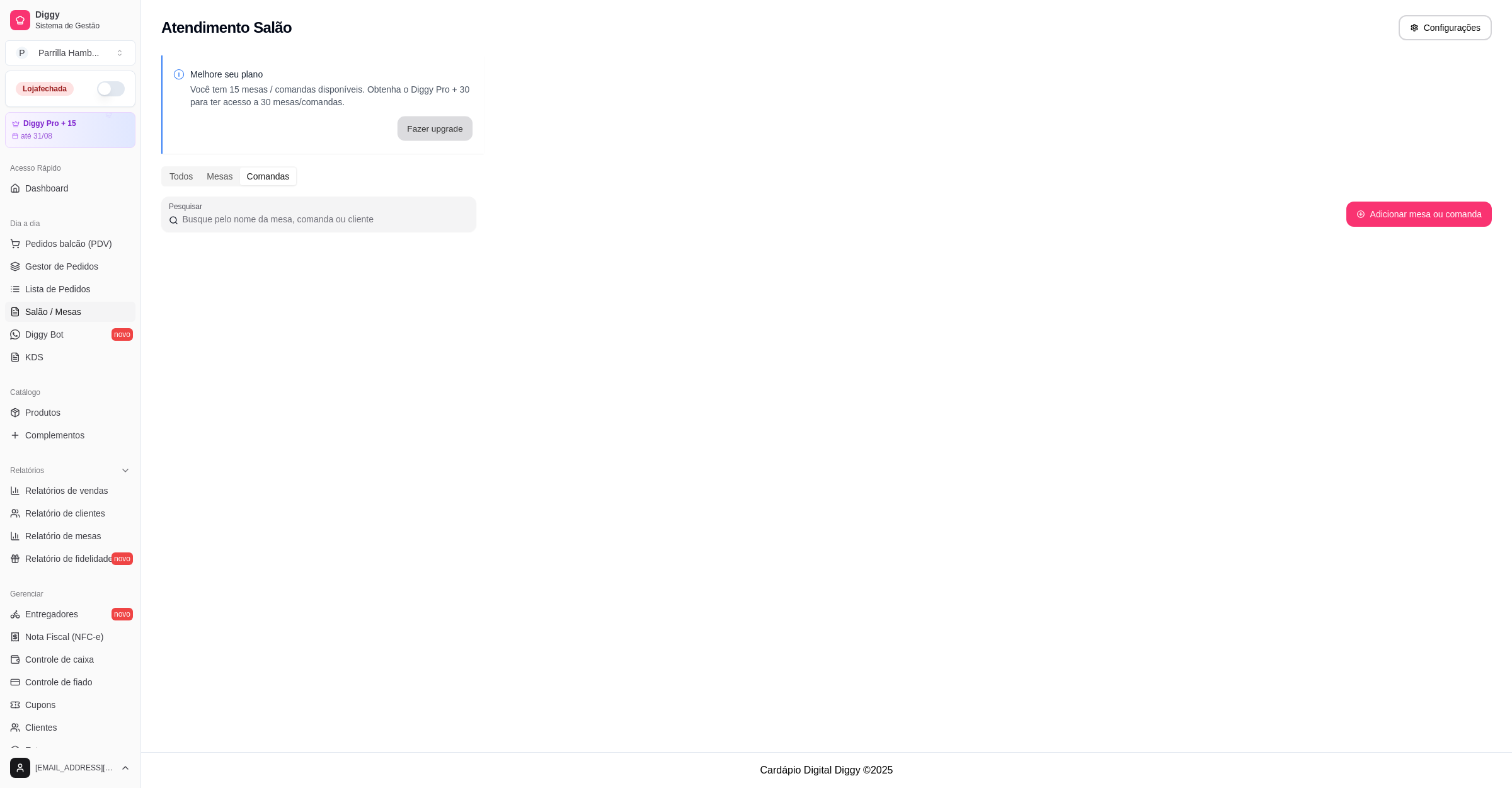
click at [465, 130] on button "Fazer upgrade" at bounding box center [435, 129] width 75 height 25
